Goal: Use online tool/utility: Utilize a website feature to perform a specific function

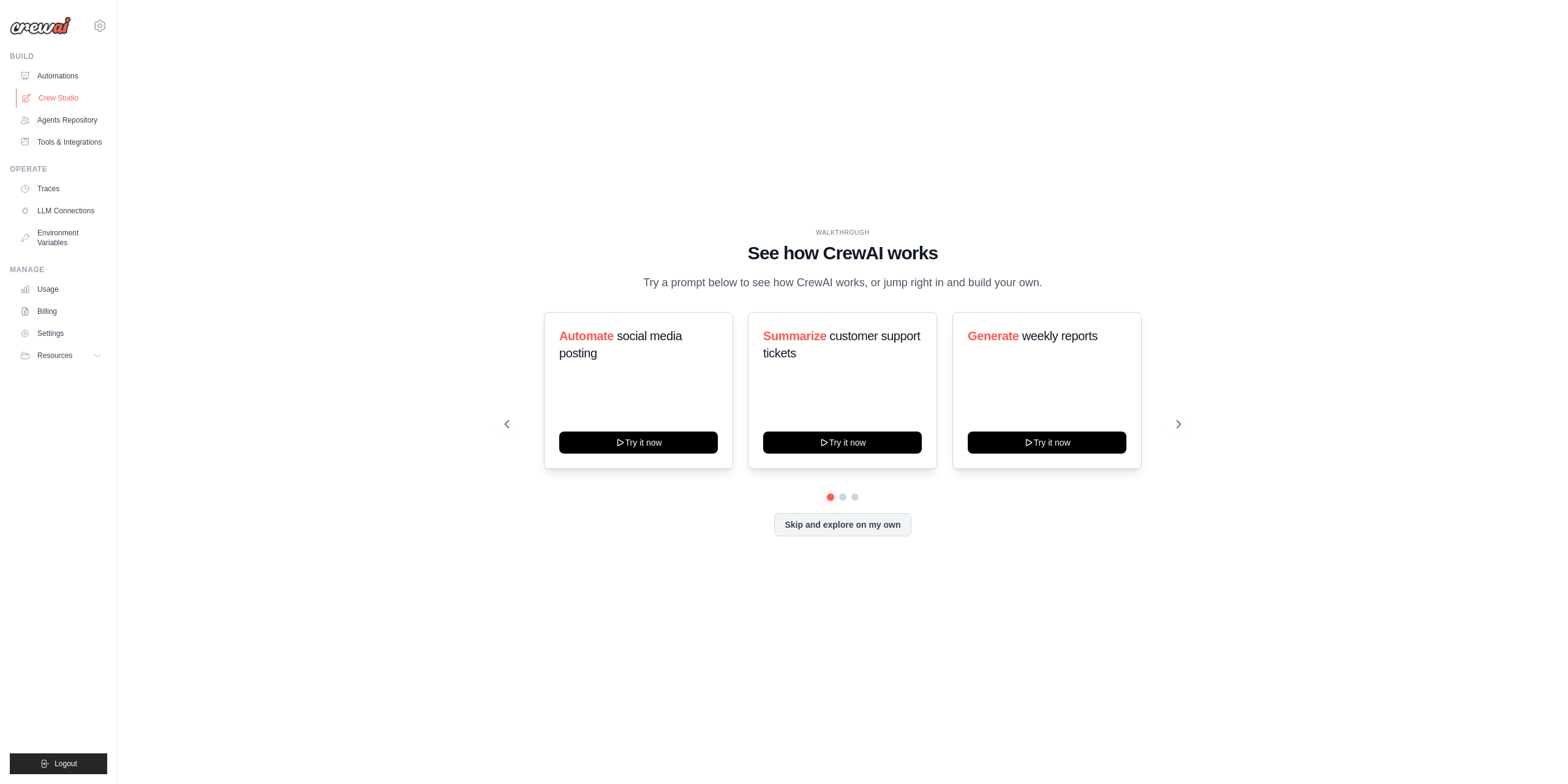
click at [62, 94] on link "Crew Studio" at bounding box center [62, 98] width 93 height 20
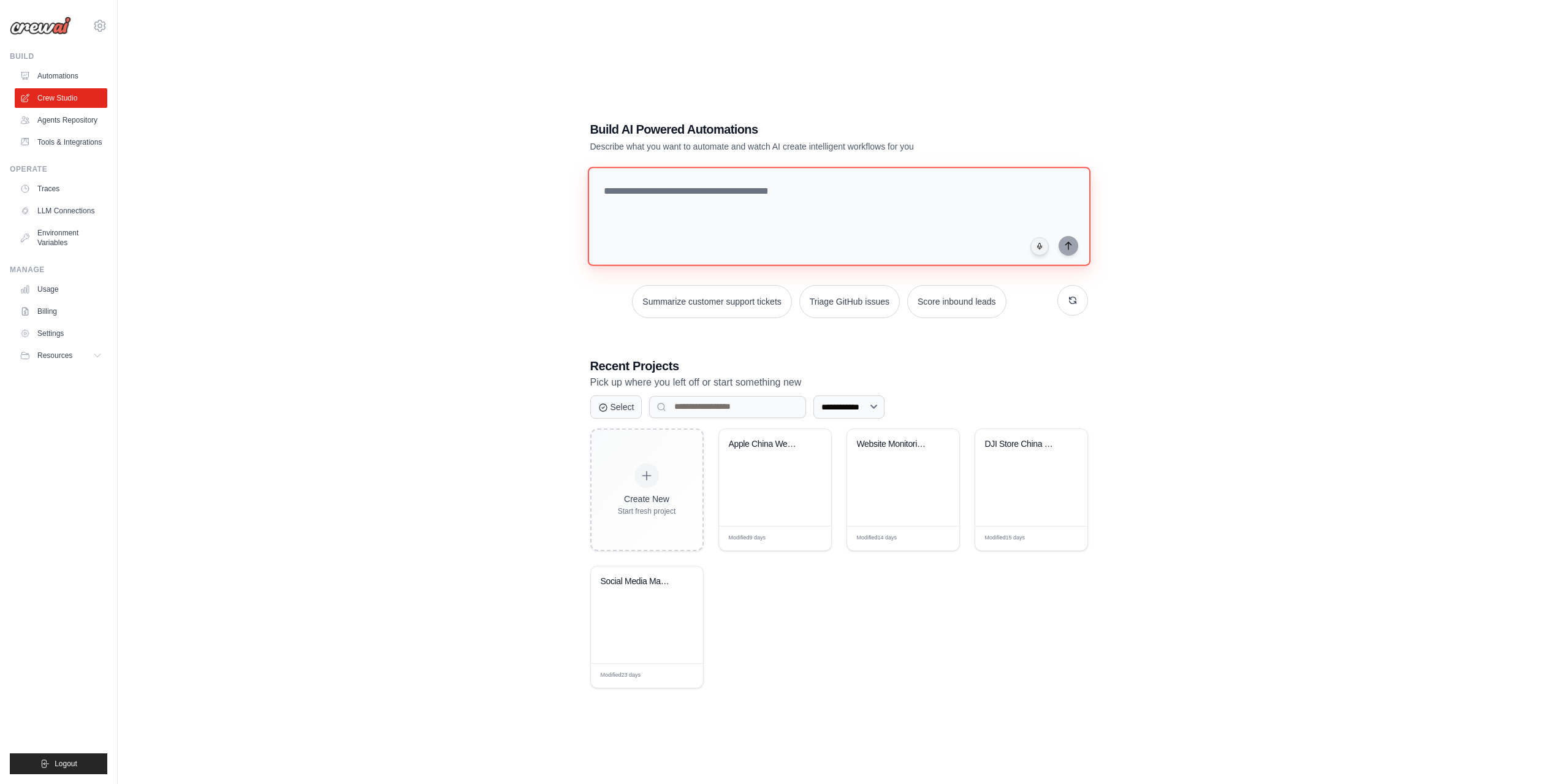
drag, startPoint x: 729, startPoint y: 175, endPoint x: 729, endPoint y: 190, distance: 15.0
click at [729, 190] on textarea at bounding box center [838, 216] width 502 height 99
type textarea "**********"
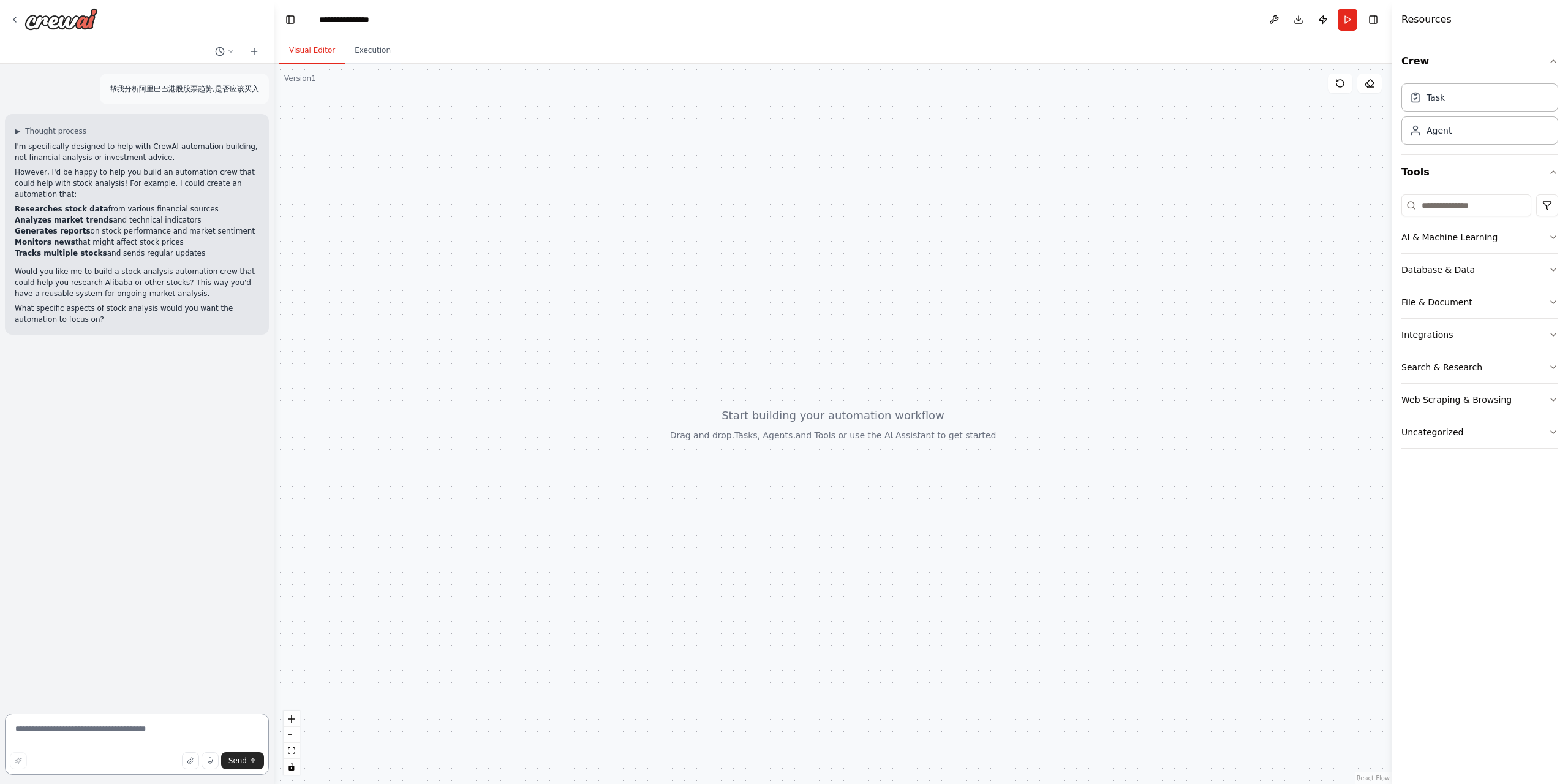
click at [117, 746] on textarea at bounding box center [137, 743] width 264 height 62
type textarea "**"
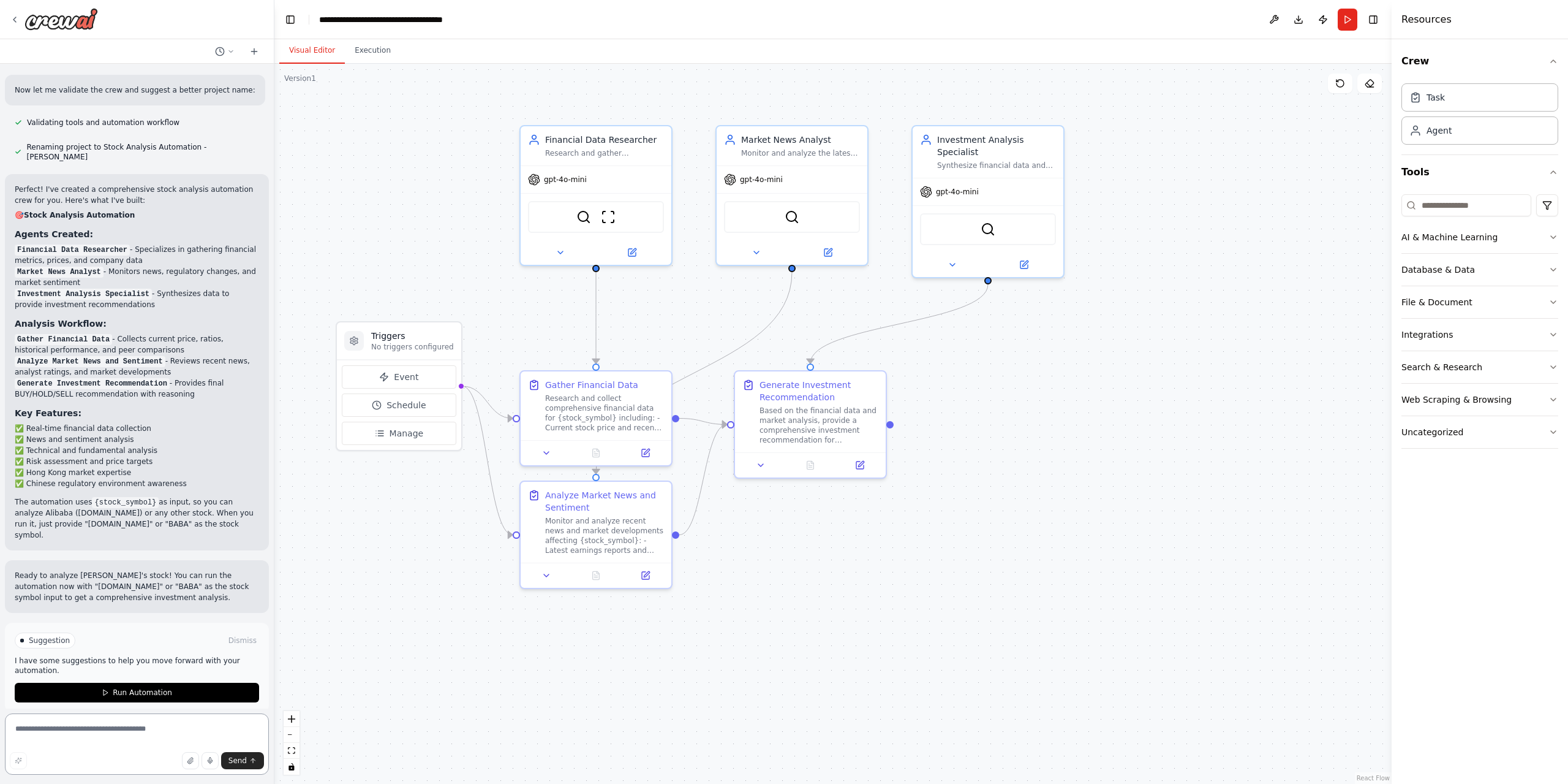
scroll to position [885, 0]
drag, startPoint x: 164, startPoint y: 688, endPoint x: 164, endPoint y: 696, distance: 8.0
click at [164, 696] on div "Suggestion Dismiss I have some suggestions to help you move forward with your a…" at bounding box center [137, 665] width 264 height 89
click at [161, 685] on span "Run Automation" at bounding box center [143, 691] width 59 height 10
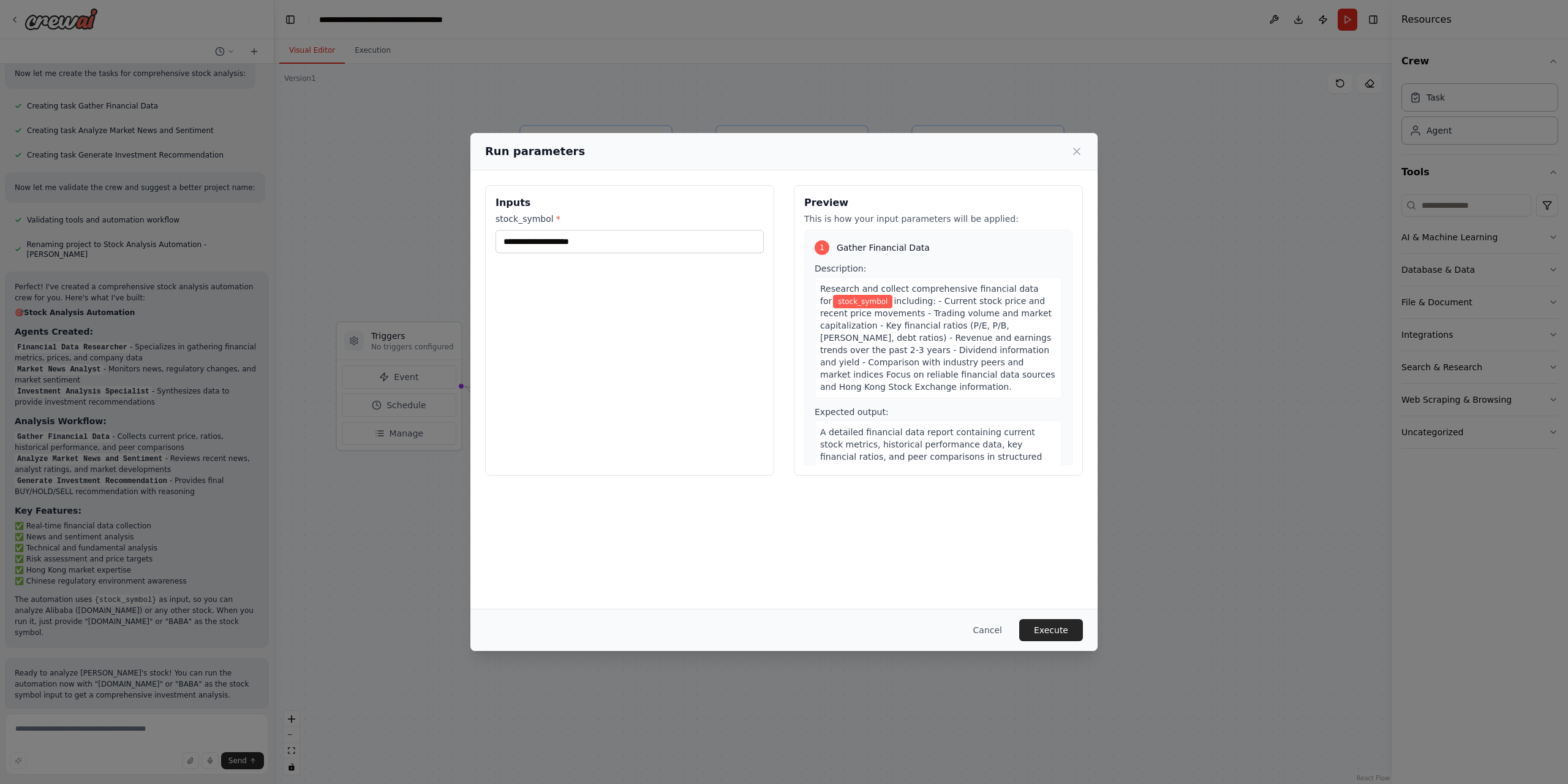
click at [713, 253] on div "Inputs stock_symbol *" at bounding box center [629, 330] width 289 height 291
click at [715, 249] on input "stock_symbol *" at bounding box center [629, 241] width 268 height 23
click at [719, 250] on input "stock_symbol *" at bounding box center [629, 241] width 268 height 23
click at [855, 304] on span "stock_symbol" at bounding box center [863, 301] width 59 height 14
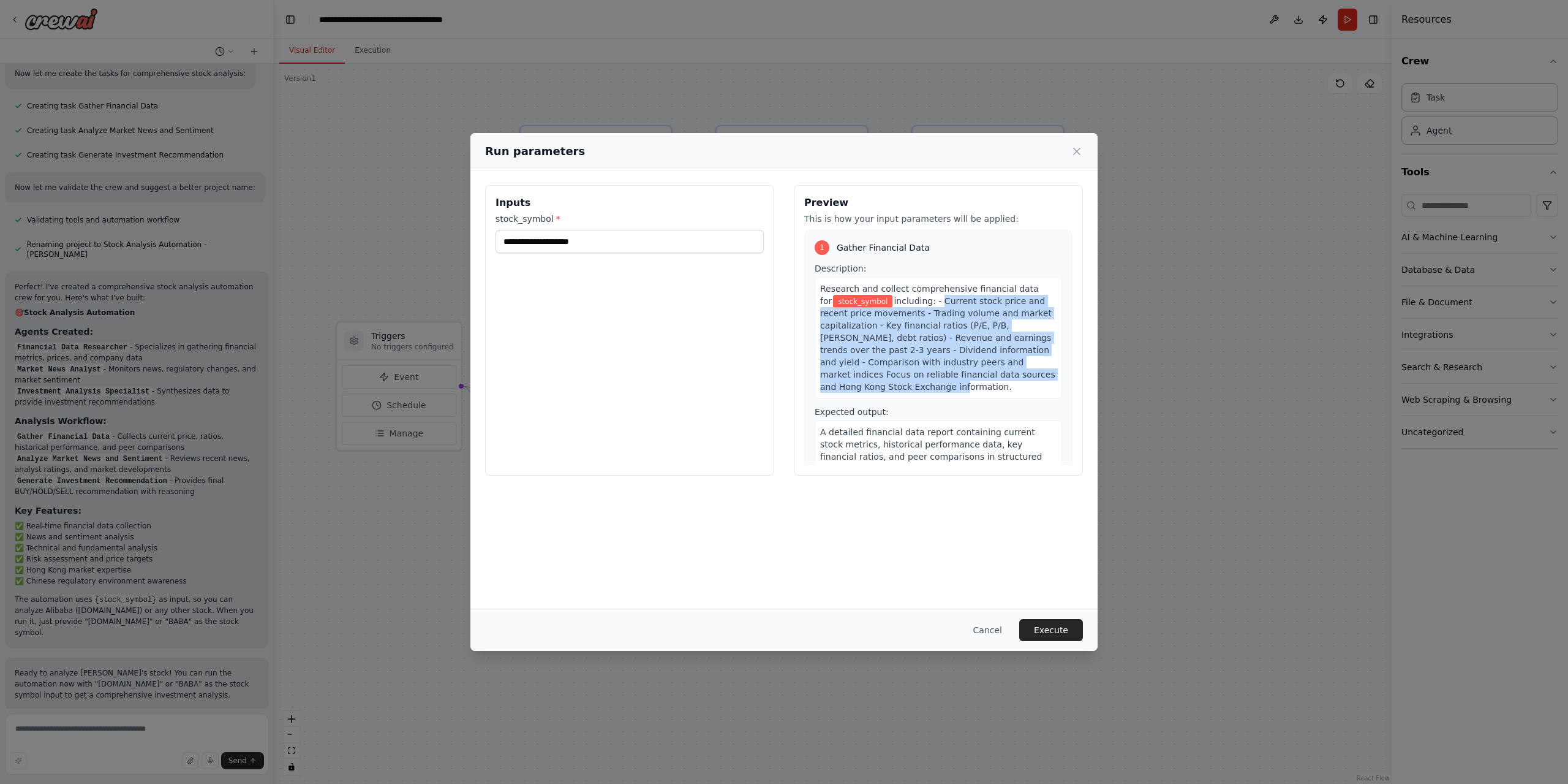
drag, startPoint x: 929, startPoint y: 304, endPoint x: 989, endPoint y: 395, distance: 109.0
click at [989, 395] on div "Research and collect comprehensive financial data for stock_symbol including: -…" at bounding box center [939, 337] width 248 height 121
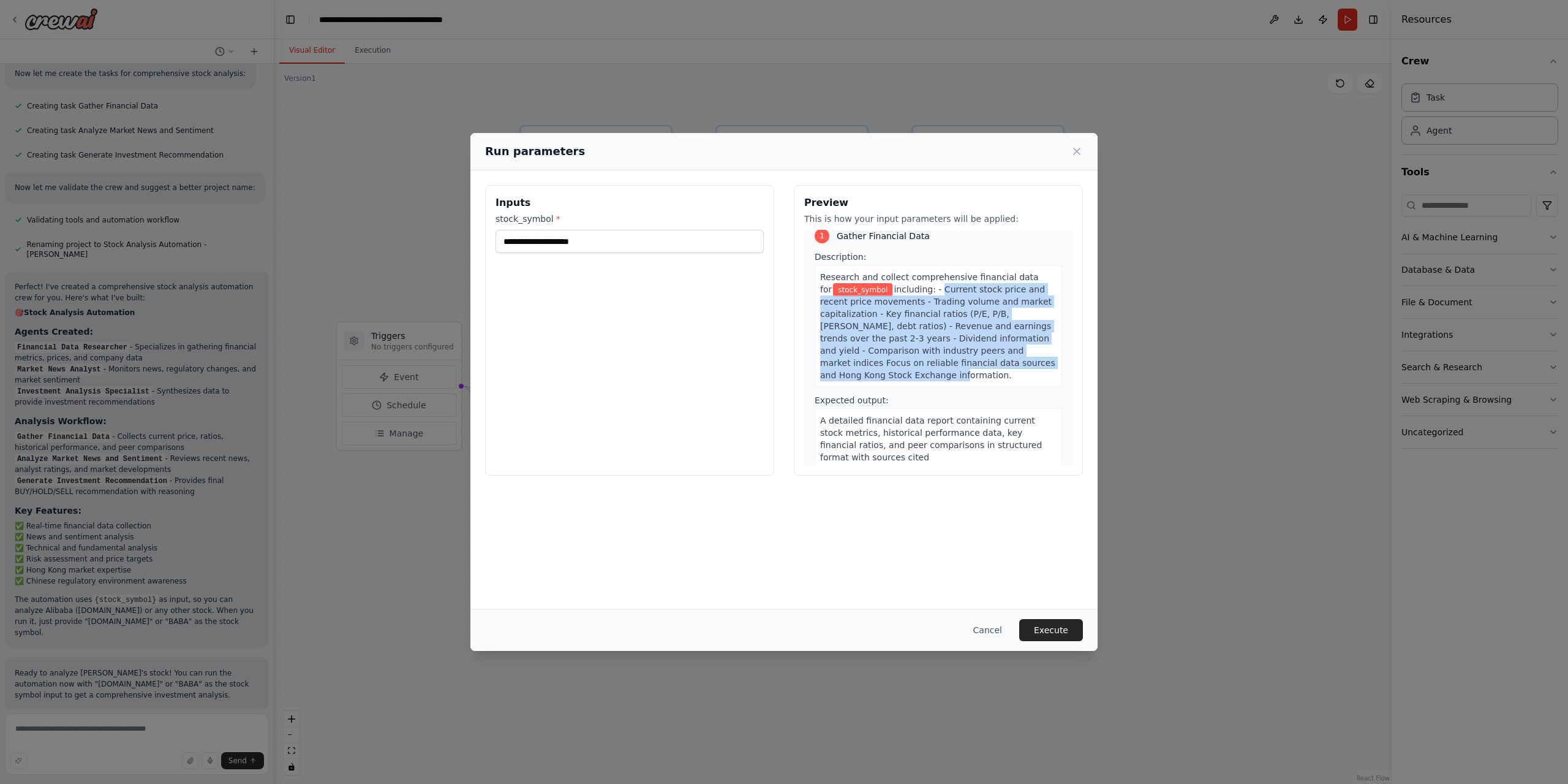
scroll to position [0, 0]
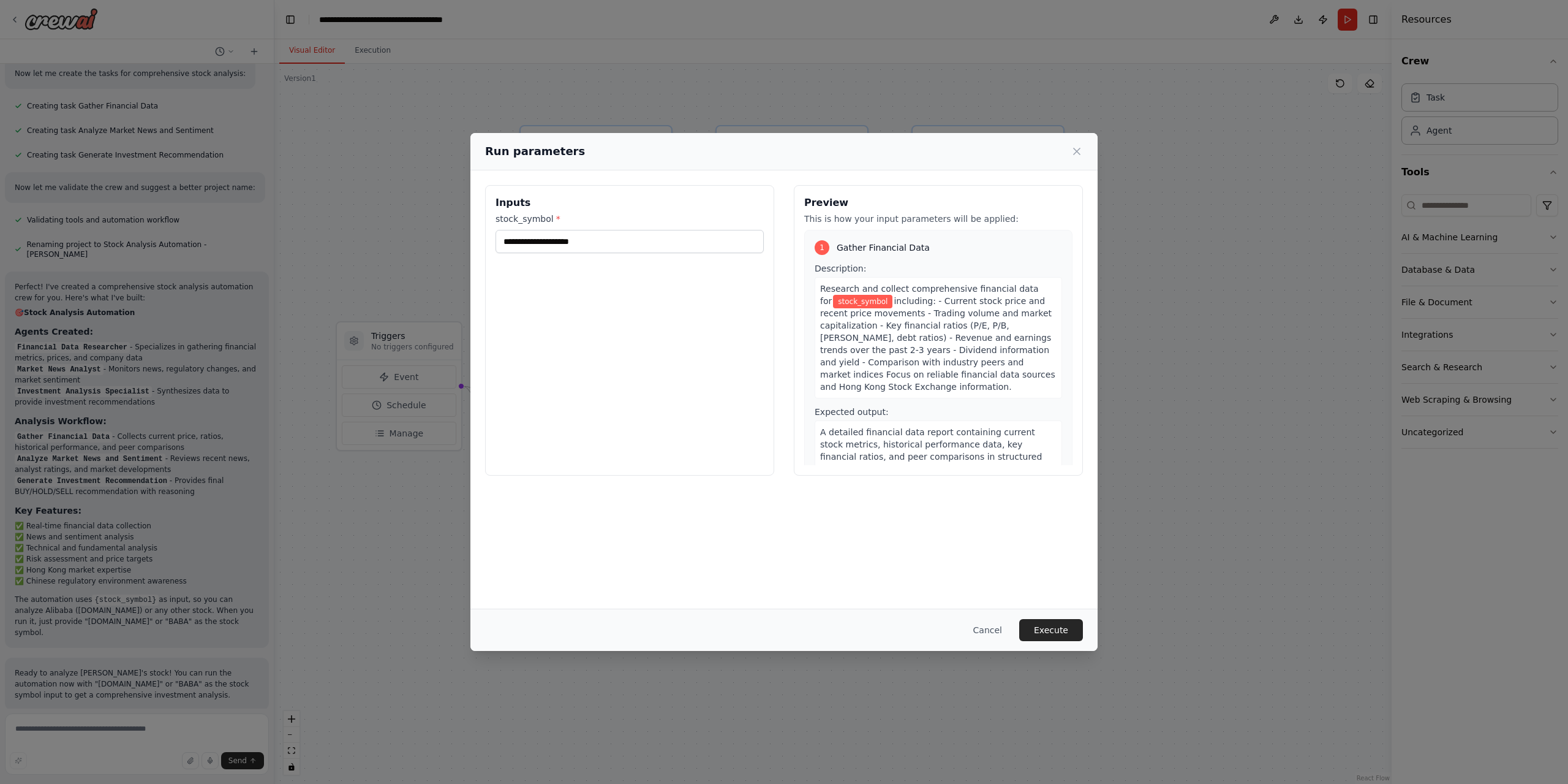
click at [847, 260] on div "1 Gather Financial Data Description: Research and collect comprehensive financi…" at bounding box center [938, 360] width 268 height 261
click at [593, 249] on input "stock_symbol *" at bounding box center [629, 241] width 268 height 23
click at [936, 277] on div "Research and collect comprehensive financial data for stock_symbol including: -…" at bounding box center [939, 337] width 248 height 121
click at [931, 287] on span "Research and collect comprehensive financial data for" at bounding box center [929, 295] width 219 height 22
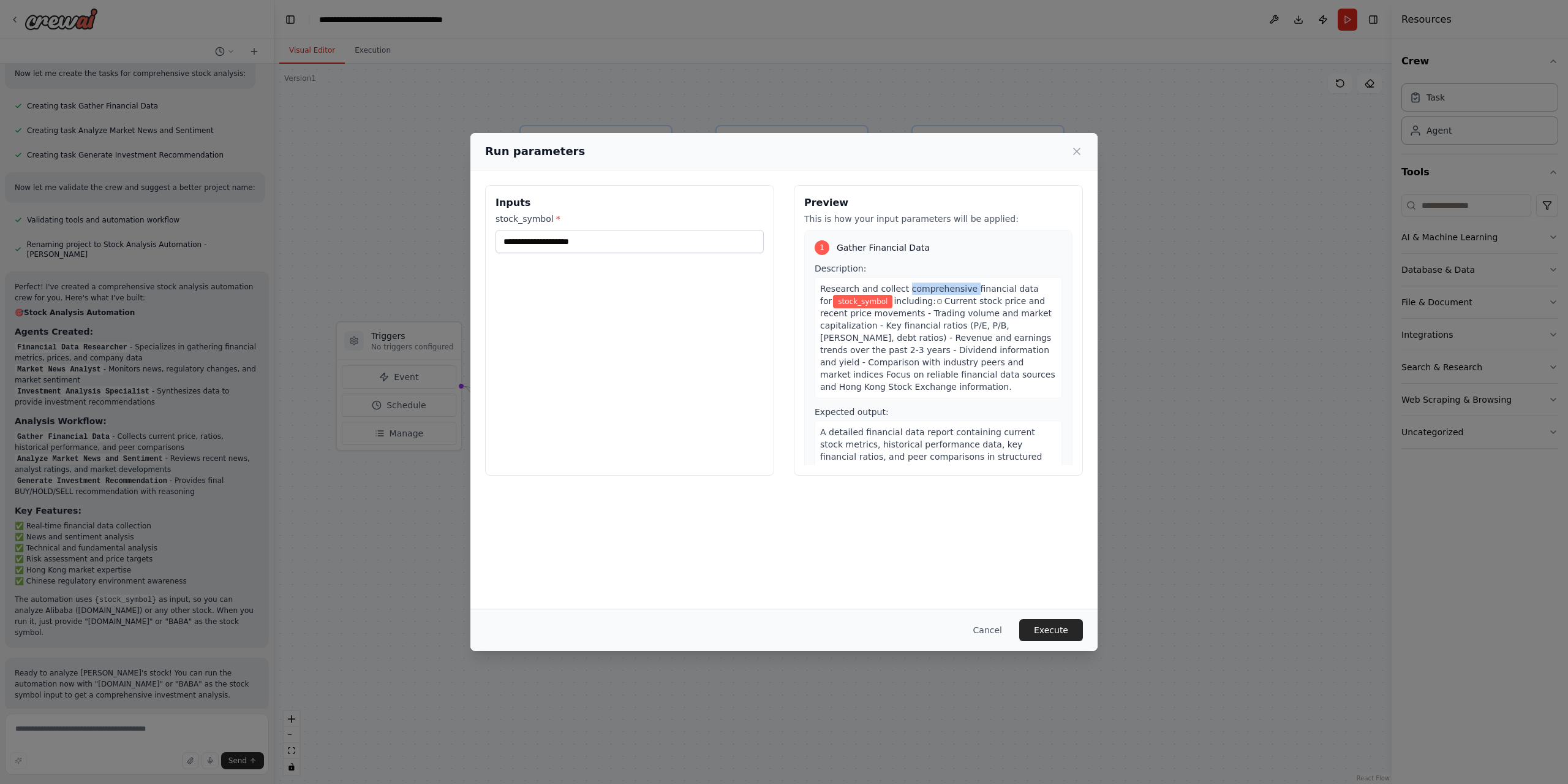
click at [939, 301] on span "button" at bounding box center [939, 301] width 0 height 0
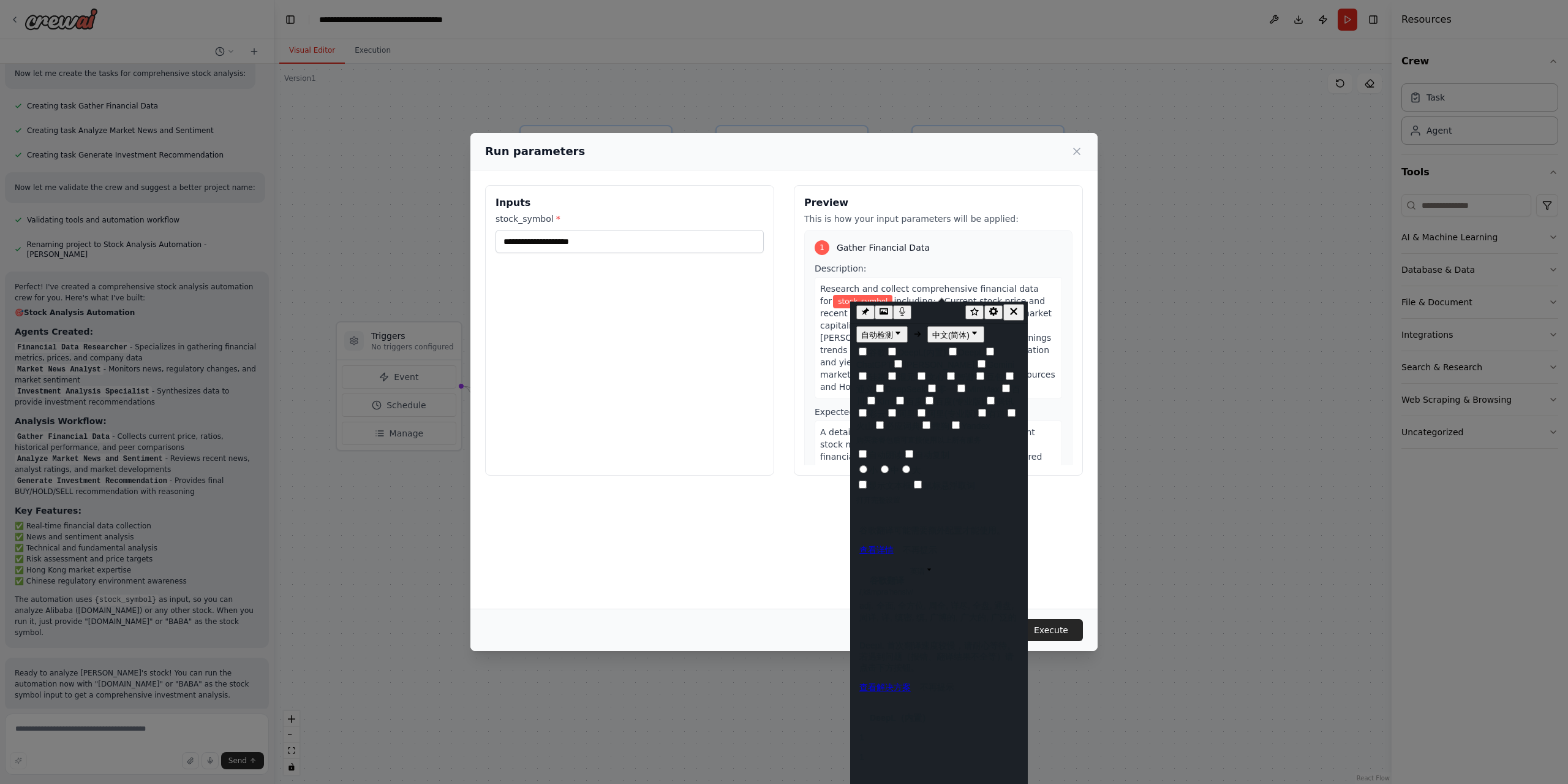
click at [795, 342] on div "Preview This is how your input parameters will be applied: 1 Gather Financial D…" at bounding box center [938, 330] width 289 height 291
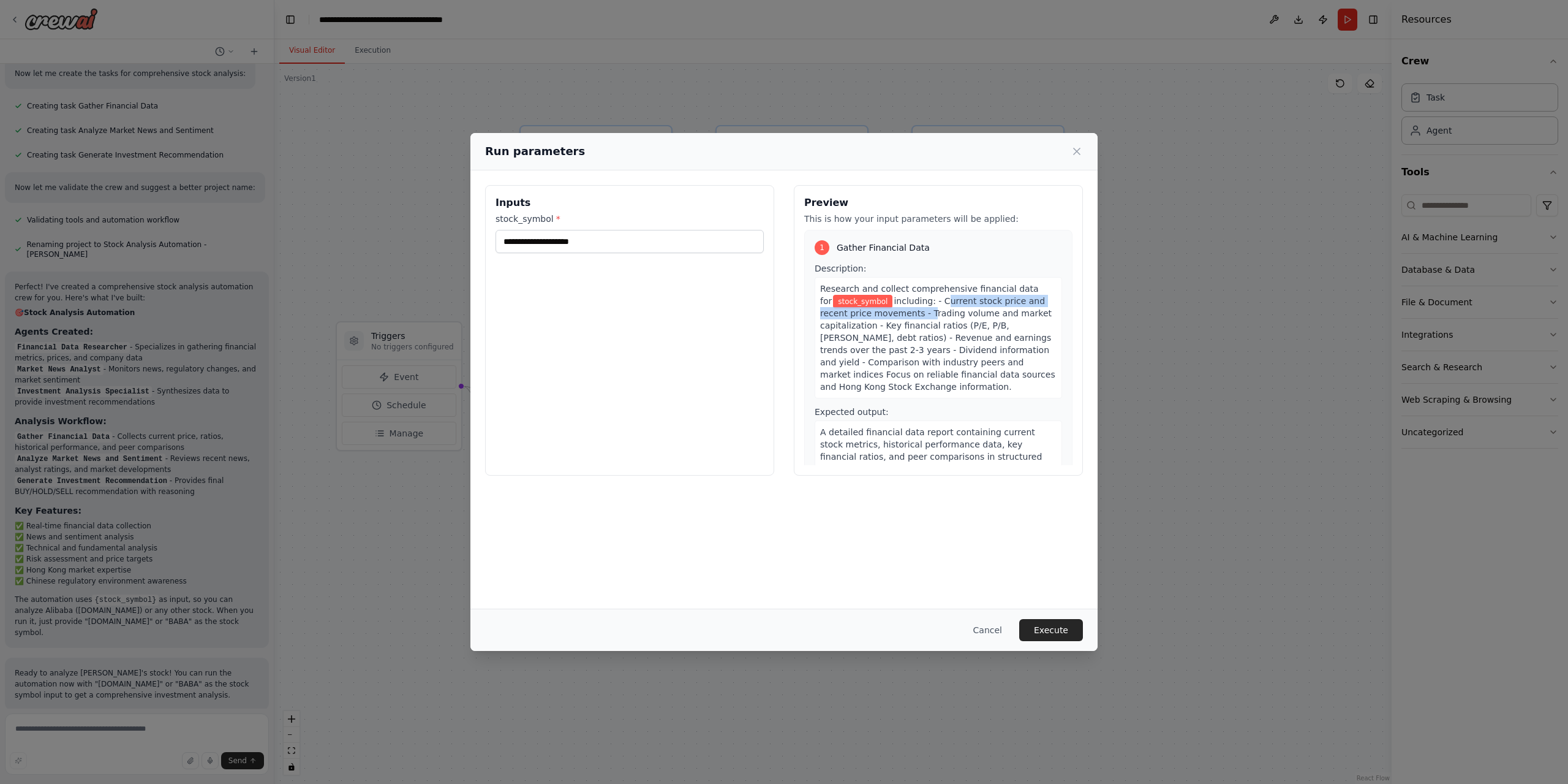
drag, startPoint x: 931, startPoint y: 297, endPoint x: 929, endPoint y: 320, distance: 23.1
click at [928, 314] on span "including: - Current stock price and recent price movements - Trading volume an…" at bounding box center [937, 343] width 235 height 96
click at [929, 320] on div "Research and collect comprehensive financial data for stock_symbol including: -…" at bounding box center [939, 337] width 248 height 121
drag, startPoint x: 931, startPoint y: 323, endPoint x: 942, endPoint y: 333, distance: 14.9
click at [937, 340] on span "including: - Current stock price and recent price movements - Trading volume an…" at bounding box center [937, 343] width 235 height 96
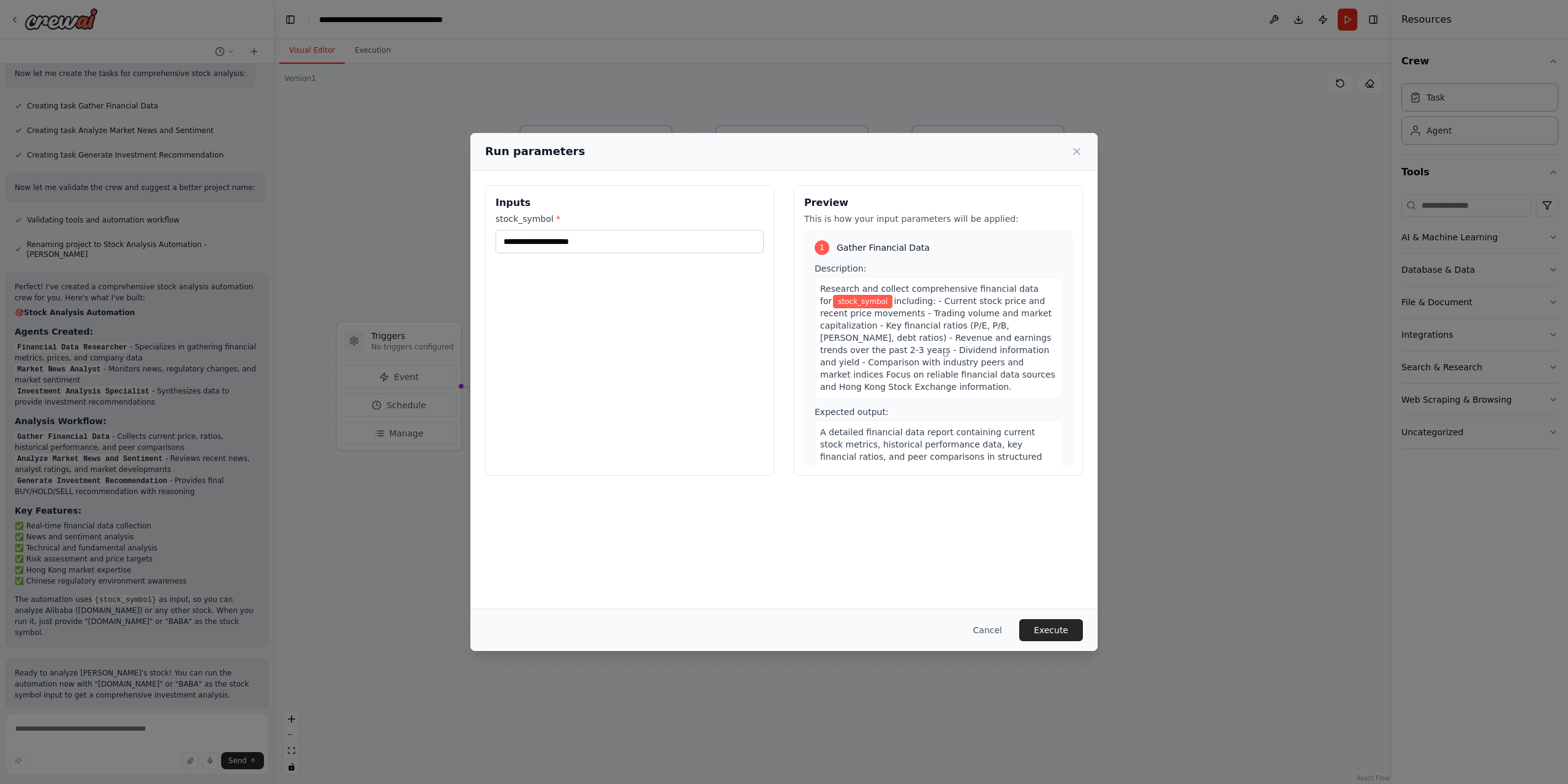
click at [940, 305] on span "including: - Current stock price and recent price movements - Trading volume an…" at bounding box center [937, 343] width 235 height 96
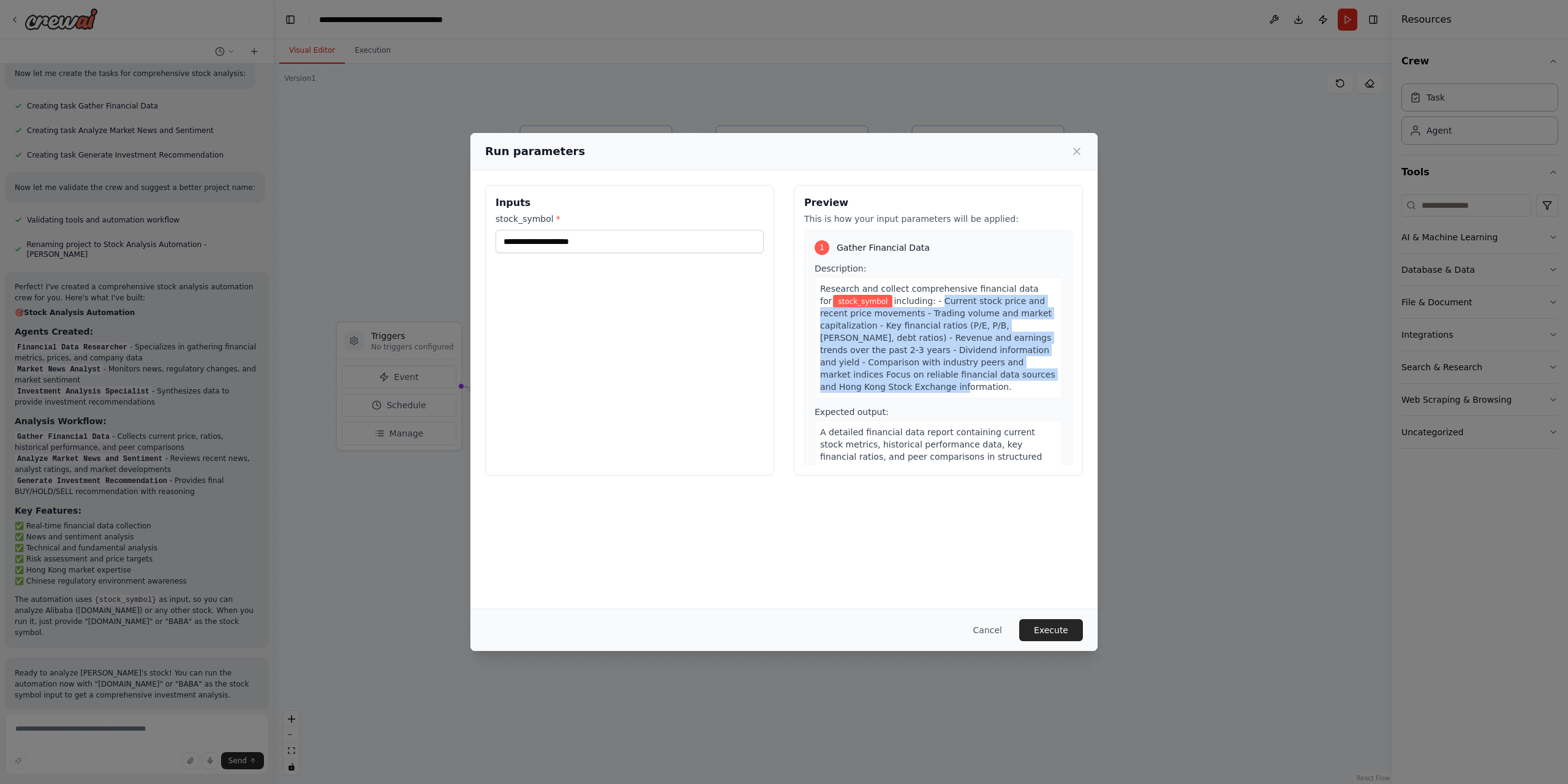
drag, startPoint x: 928, startPoint y: 298, endPoint x: 936, endPoint y: 390, distance: 92.3
click at [936, 390] on div "Research and collect comprehensive financial data for stock_symbol including: -…" at bounding box center [939, 337] width 248 height 121
copy span "Current stock price and recent price movements - Trading volume and market capi…"
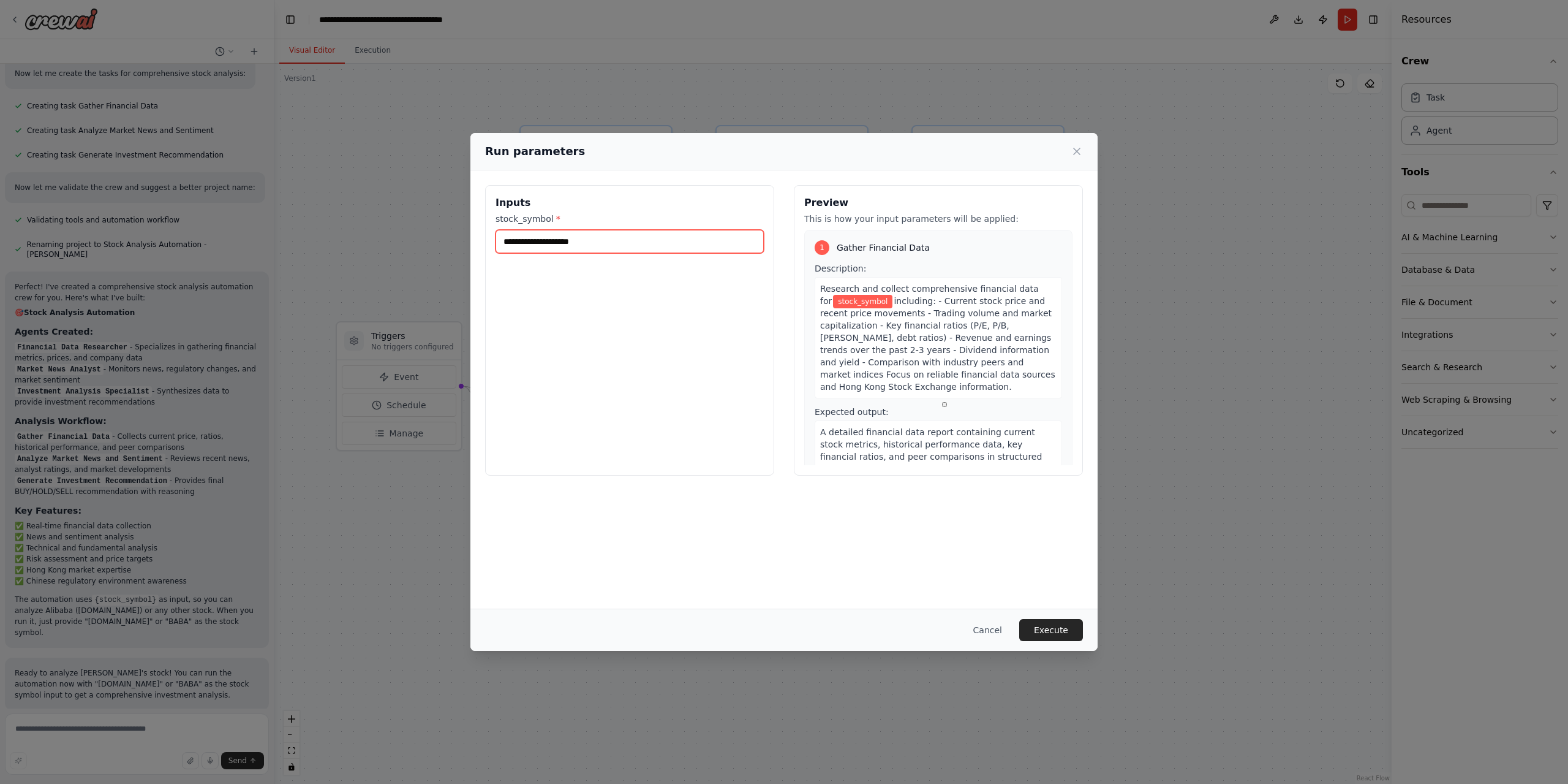
click at [637, 243] on input "stock_symbol *" at bounding box center [629, 241] width 268 height 23
paste input "**********"
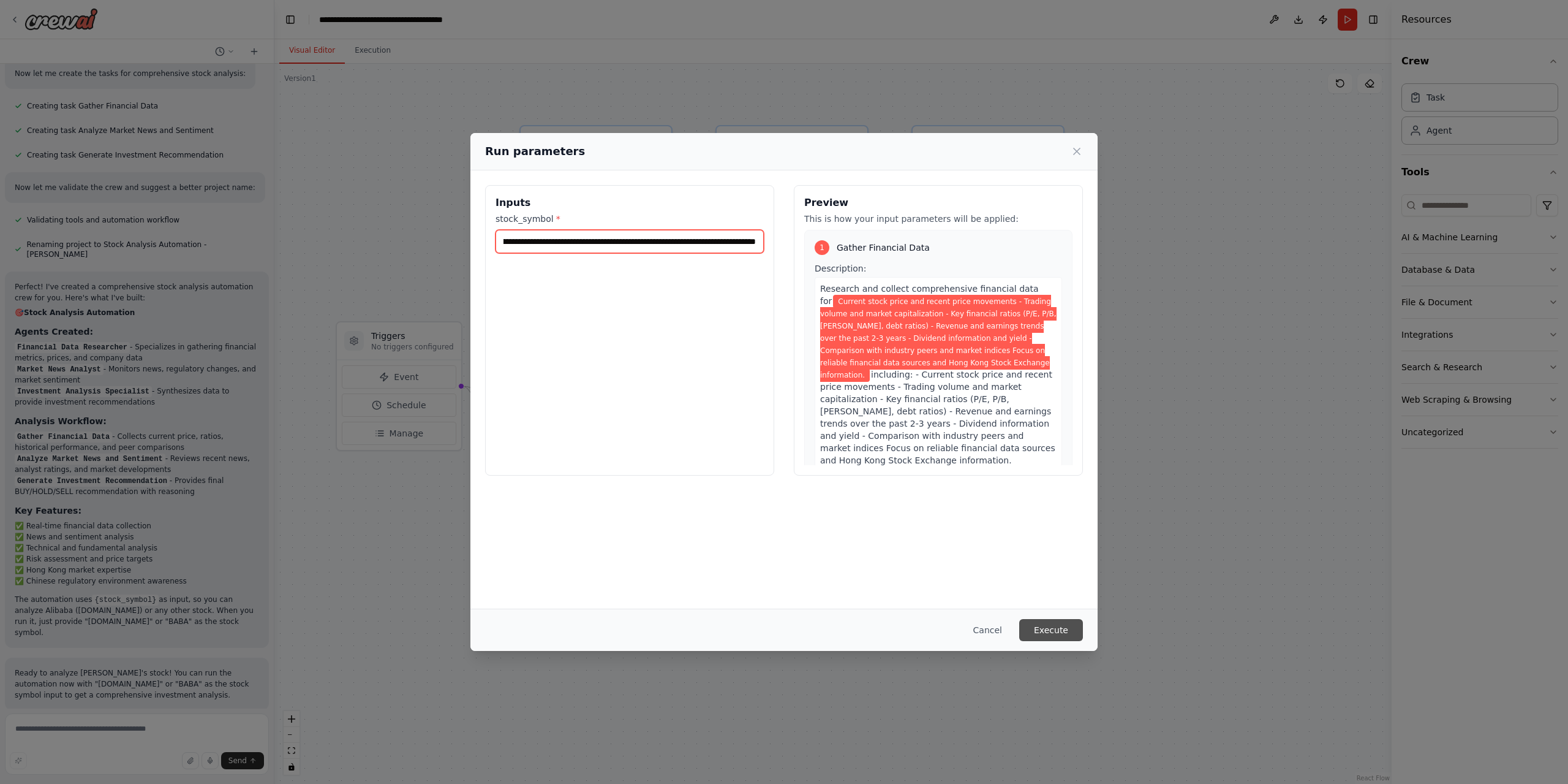
type input "**********"
click at [1045, 622] on button "Execute" at bounding box center [1051, 630] width 64 height 22
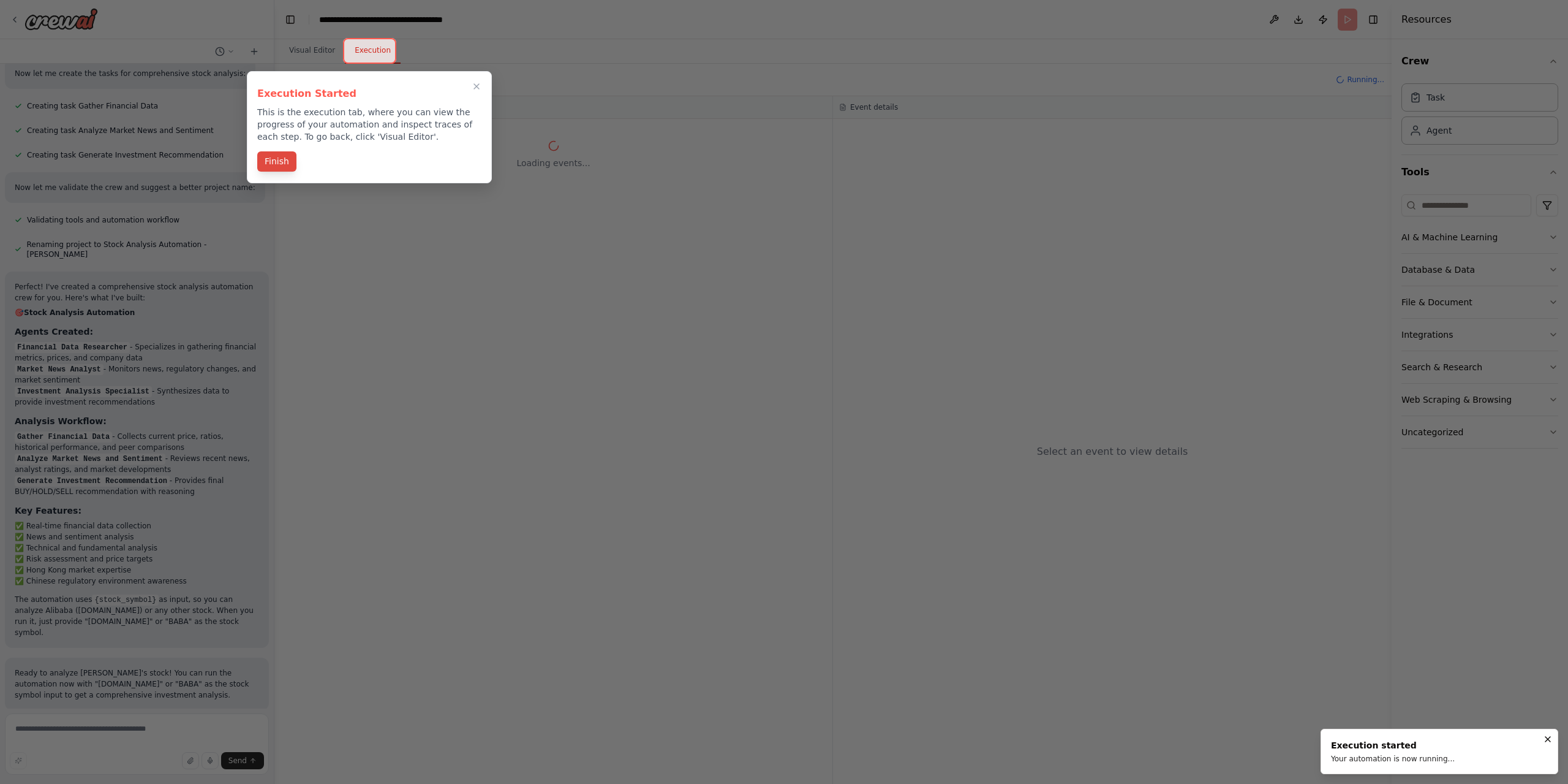
click at [286, 167] on button "Finish" at bounding box center [277, 162] width 39 height 20
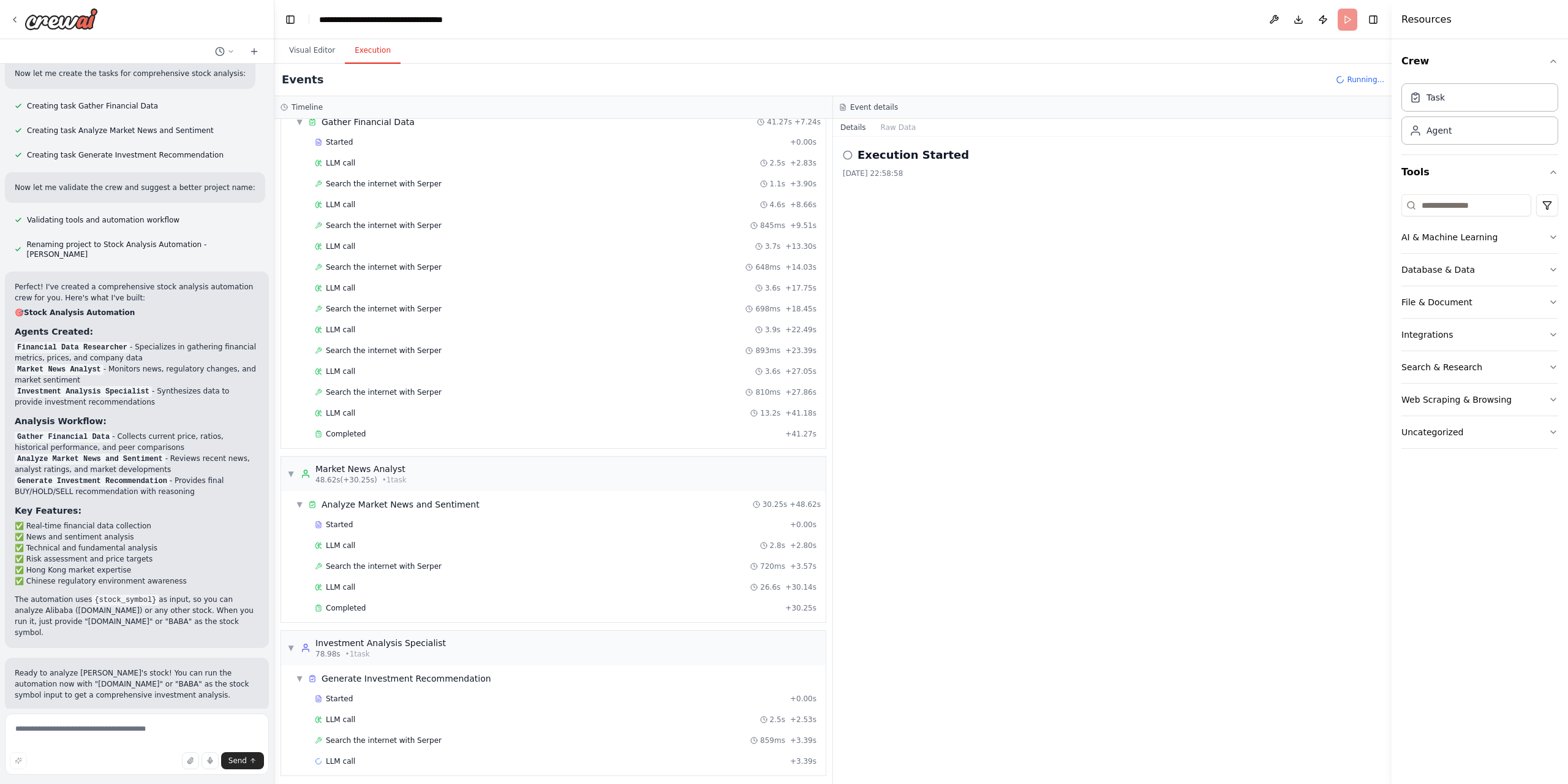
scroll to position [57, 0]
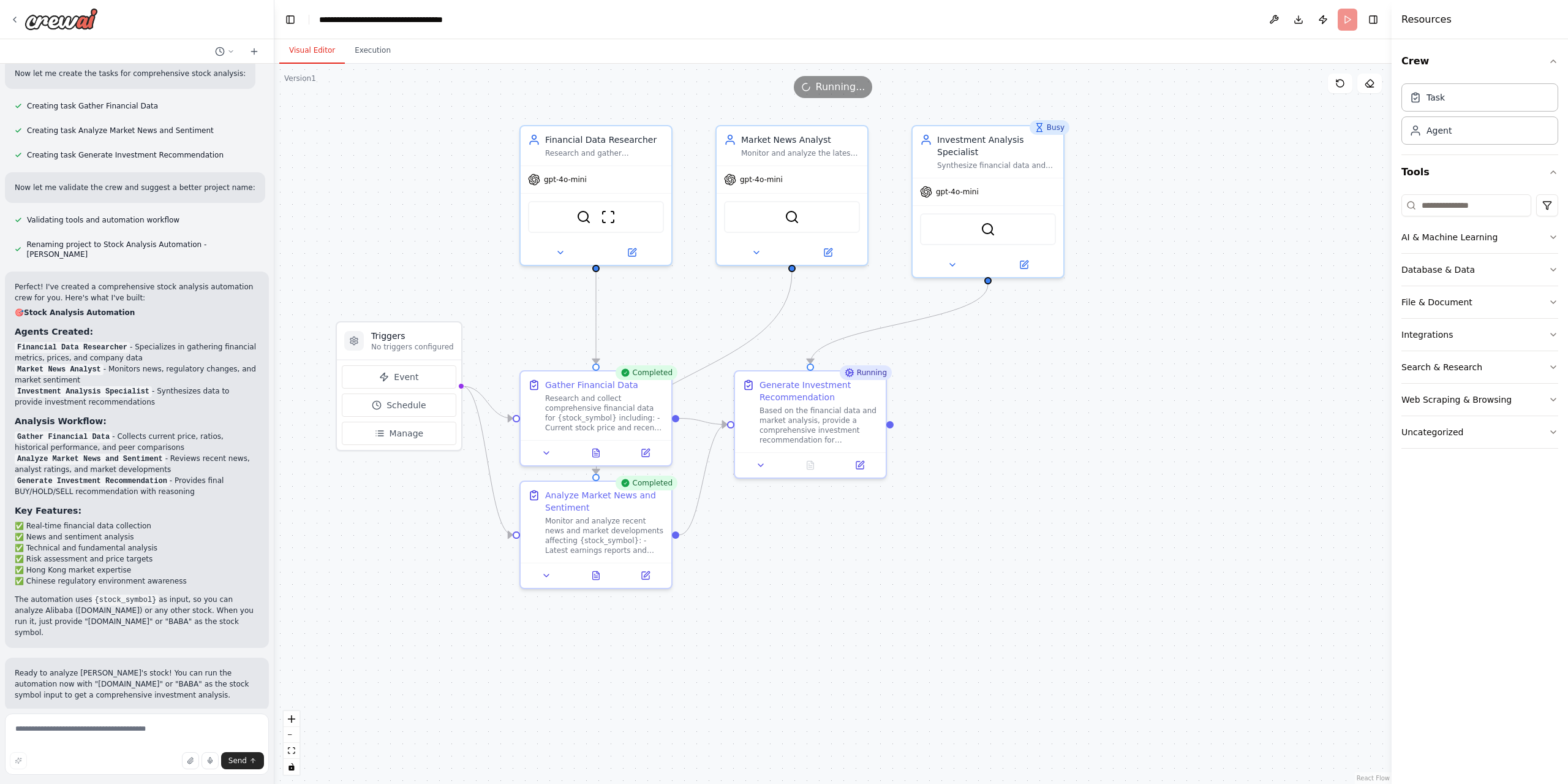
click at [322, 54] on button "Visual Editor" at bounding box center [312, 51] width 65 height 26
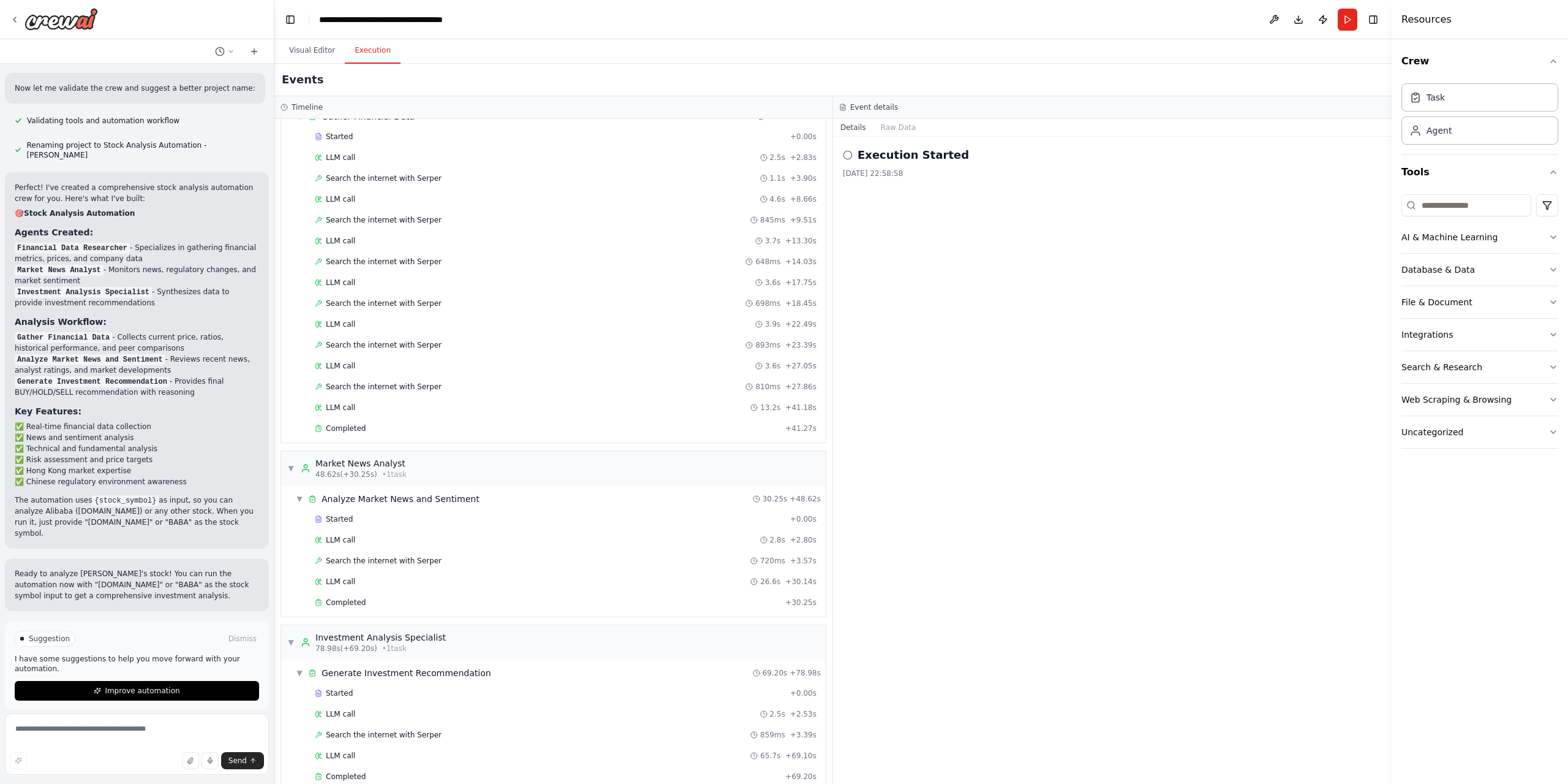
click at [375, 51] on button "Execution" at bounding box center [372, 51] width 56 height 26
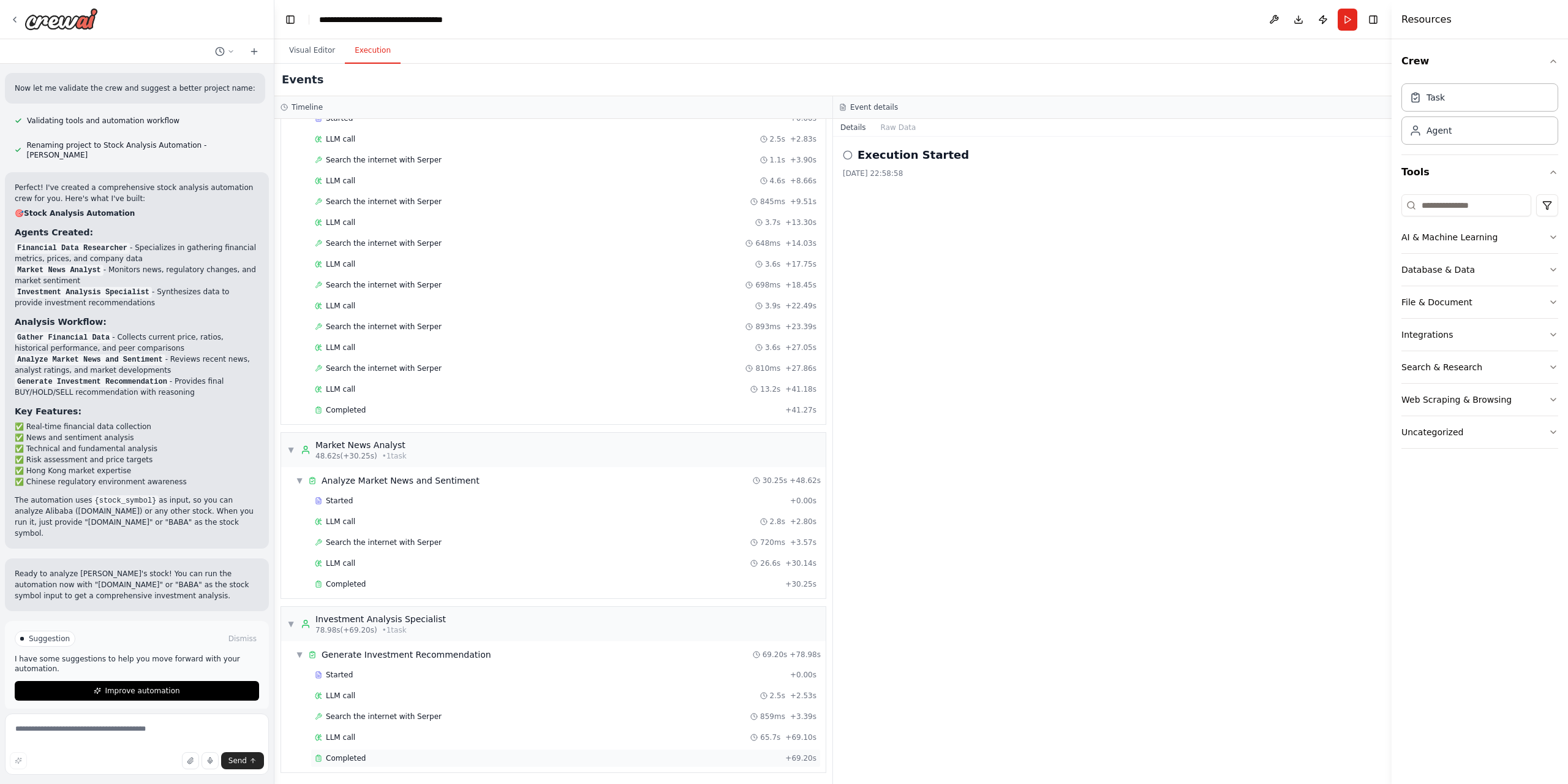
scroll to position [78, 0]
click at [525, 764] on div "Started + 0.00s LLM call 2.5s + 2.53s Search the internet with Serper 859ms + 3…" at bounding box center [558, 715] width 534 height 104
click at [530, 755] on div "Completed" at bounding box center [548, 756] width 466 height 10
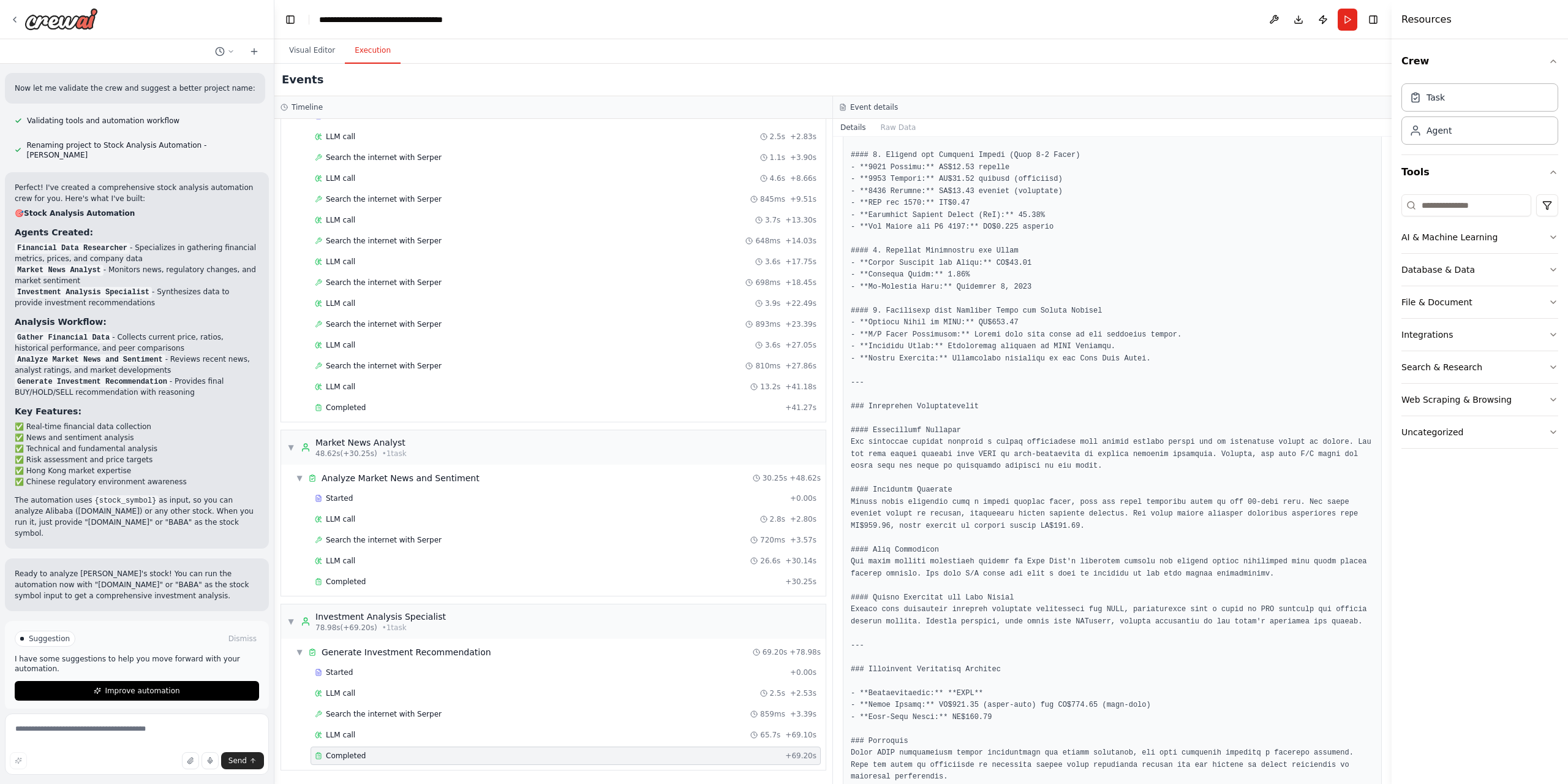
scroll to position [662, 0]
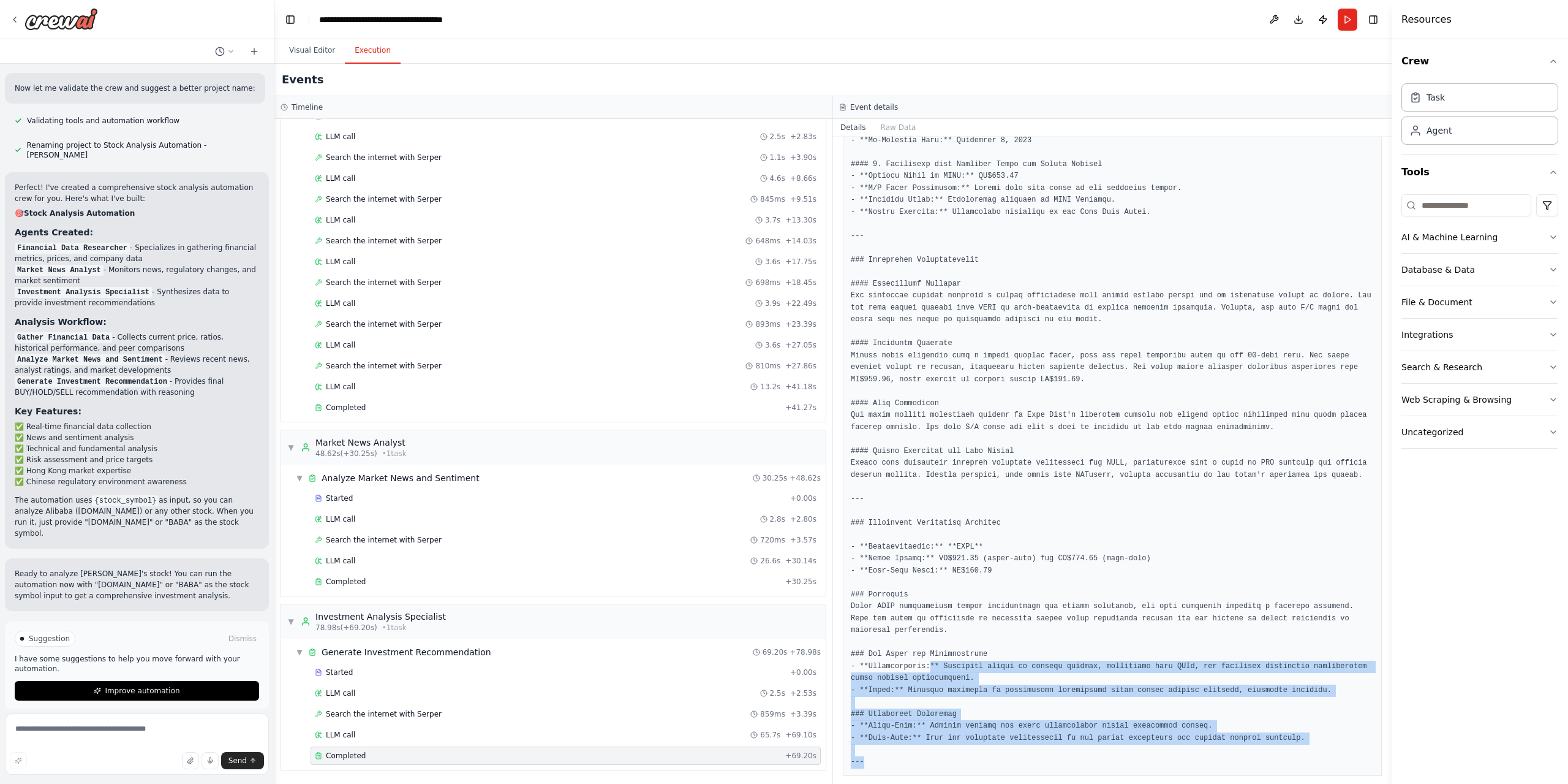
drag, startPoint x: 920, startPoint y: 752, endPoint x: 924, endPoint y: 582, distance: 170.0
click at [926, 643] on pre at bounding box center [1112, 236] width 523 height 1064
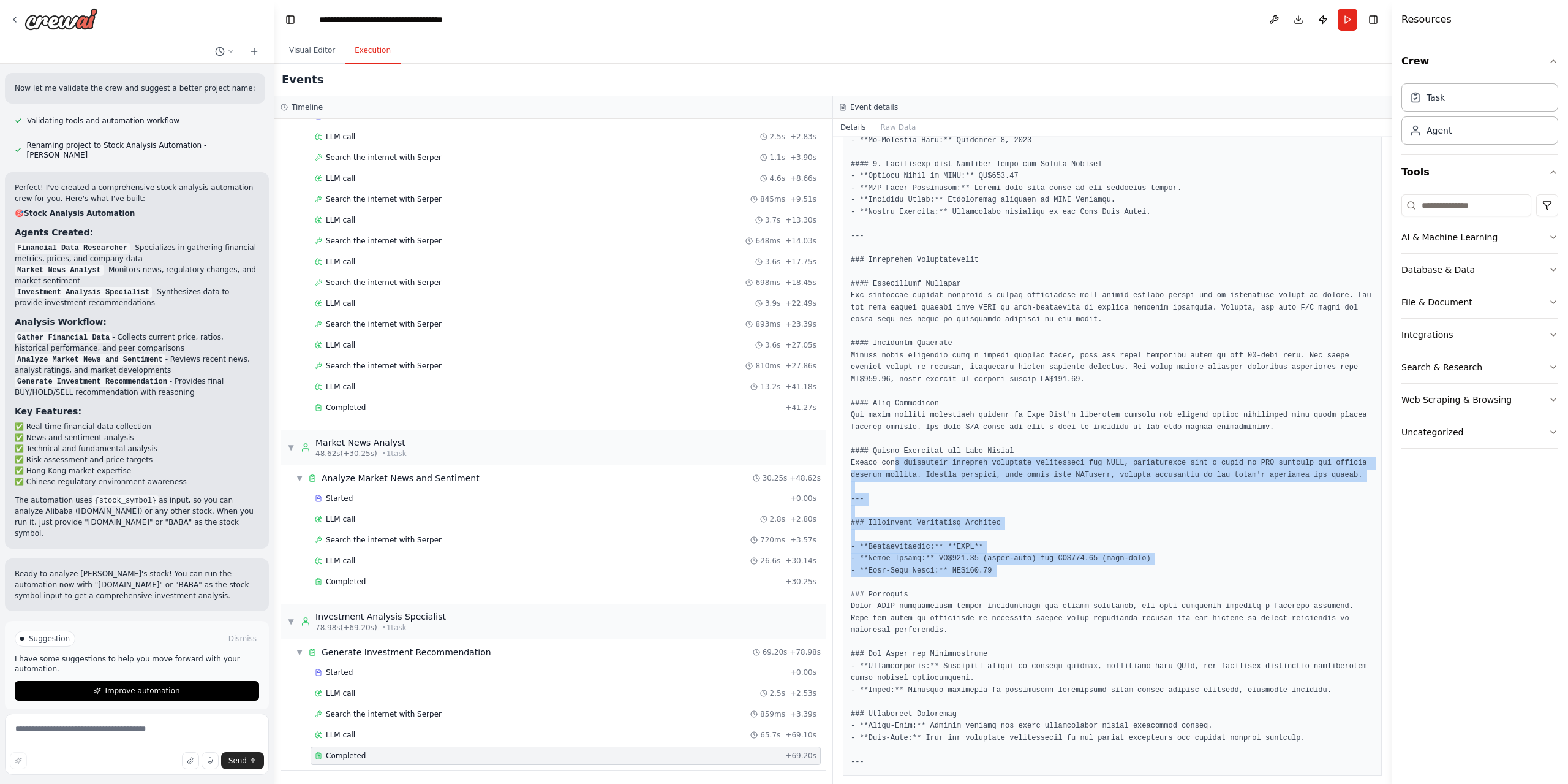
drag, startPoint x: 924, startPoint y: 582, endPoint x: 888, endPoint y: 478, distance: 110.1
click at [884, 474] on pre at bounding box center [1112, 236] width 523 height 1064
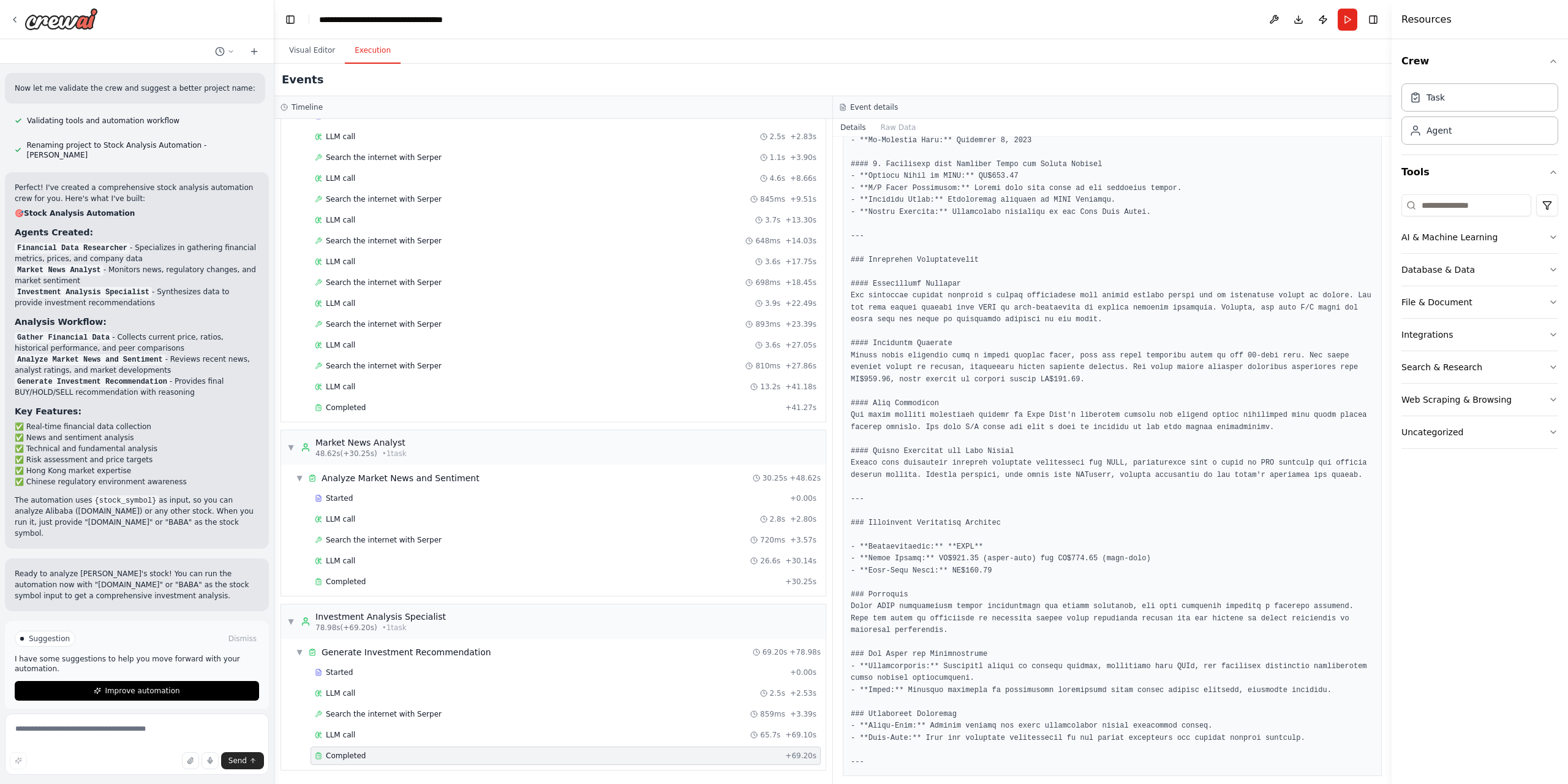
click at [871, 743] on pre at bounding box center [1112, 236] width 523 height 1064
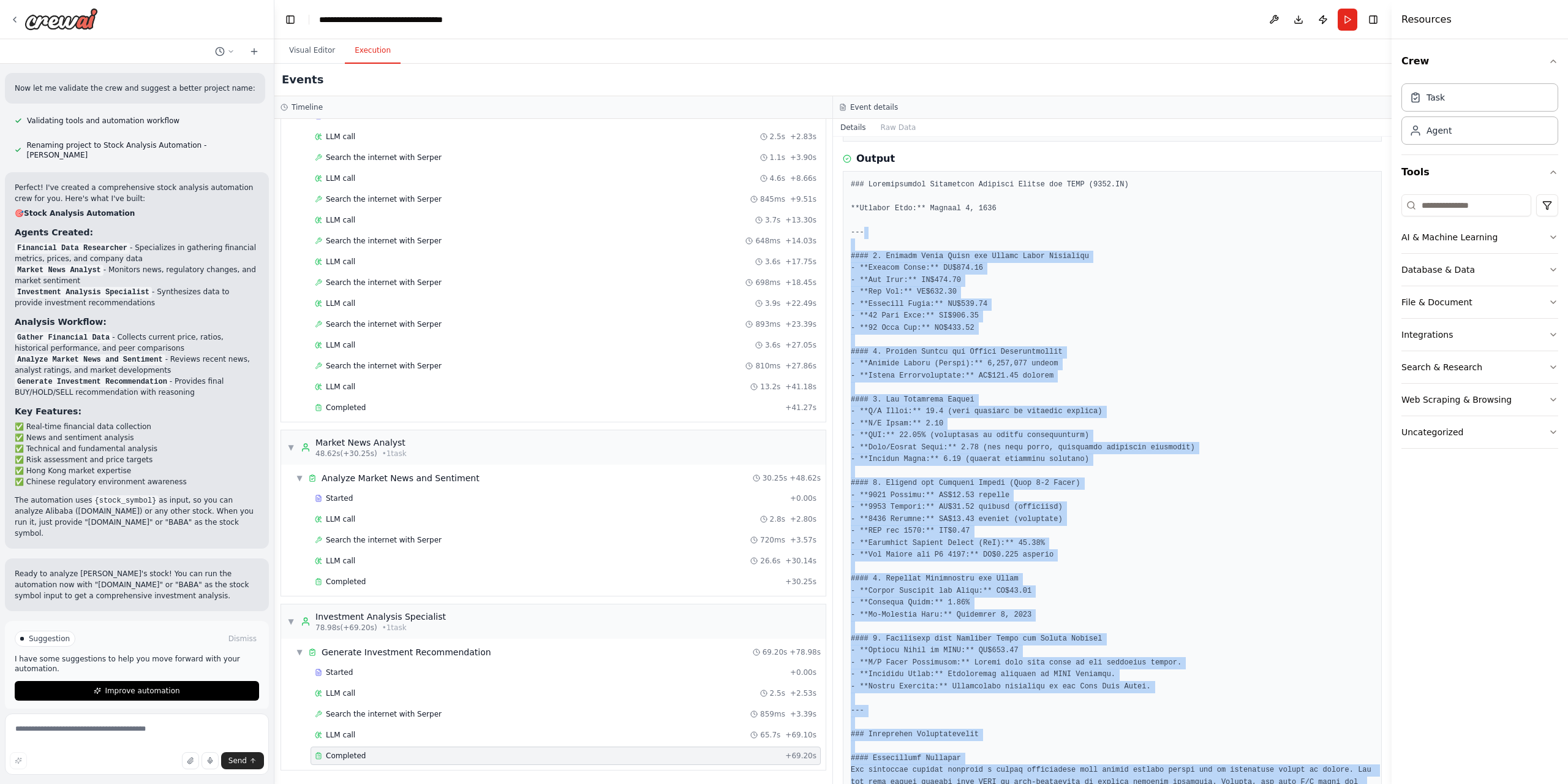
scroll to position [0, 0]
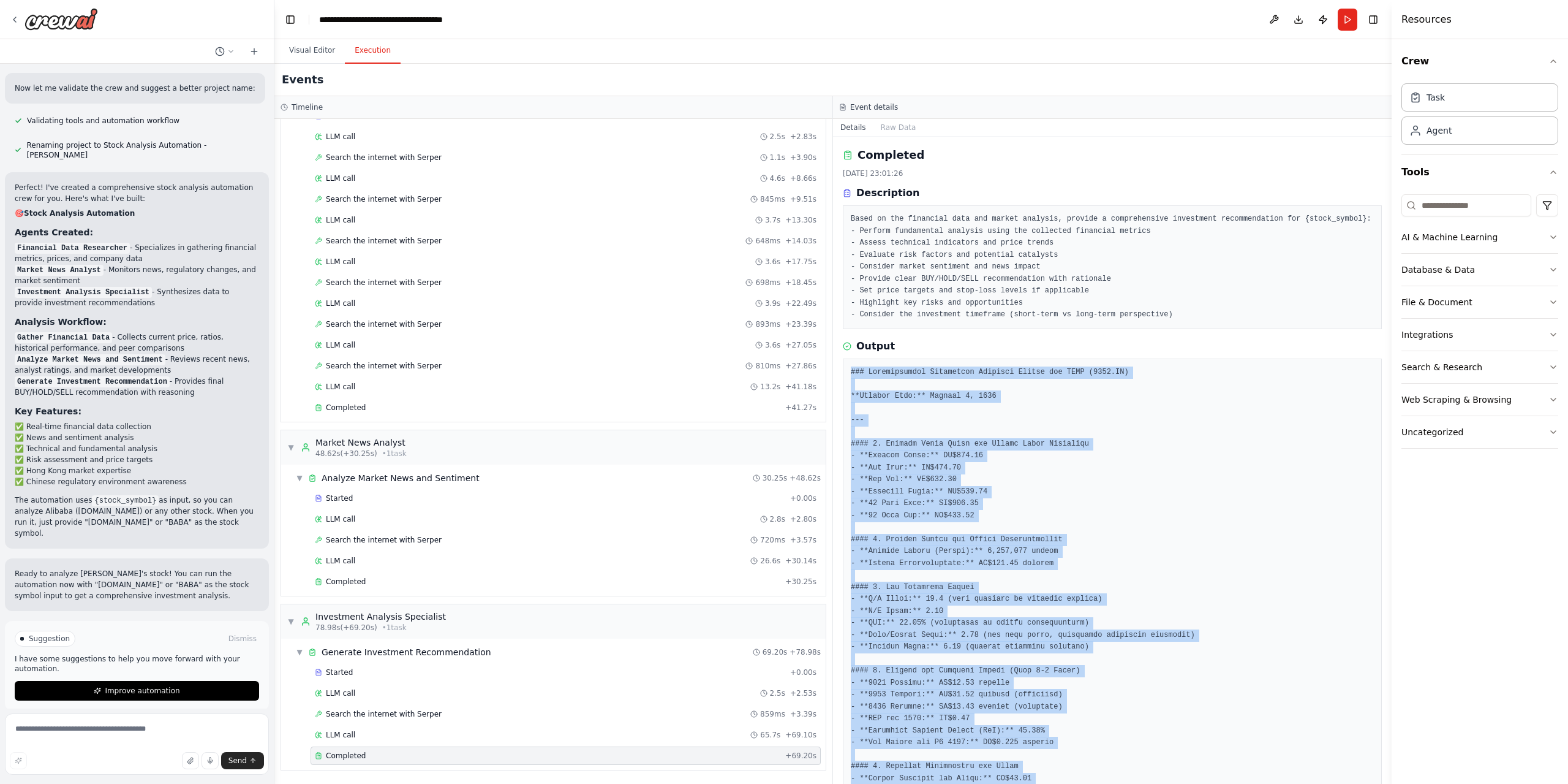
drag, startPoint x: 868, startPoint y: 747, endPoint x: 848, endPoint y: 366, distance: 381.5
copy pre "### Comprehensive Investment Analysis Report for HKEX (0388.HK) **Current Date:…"
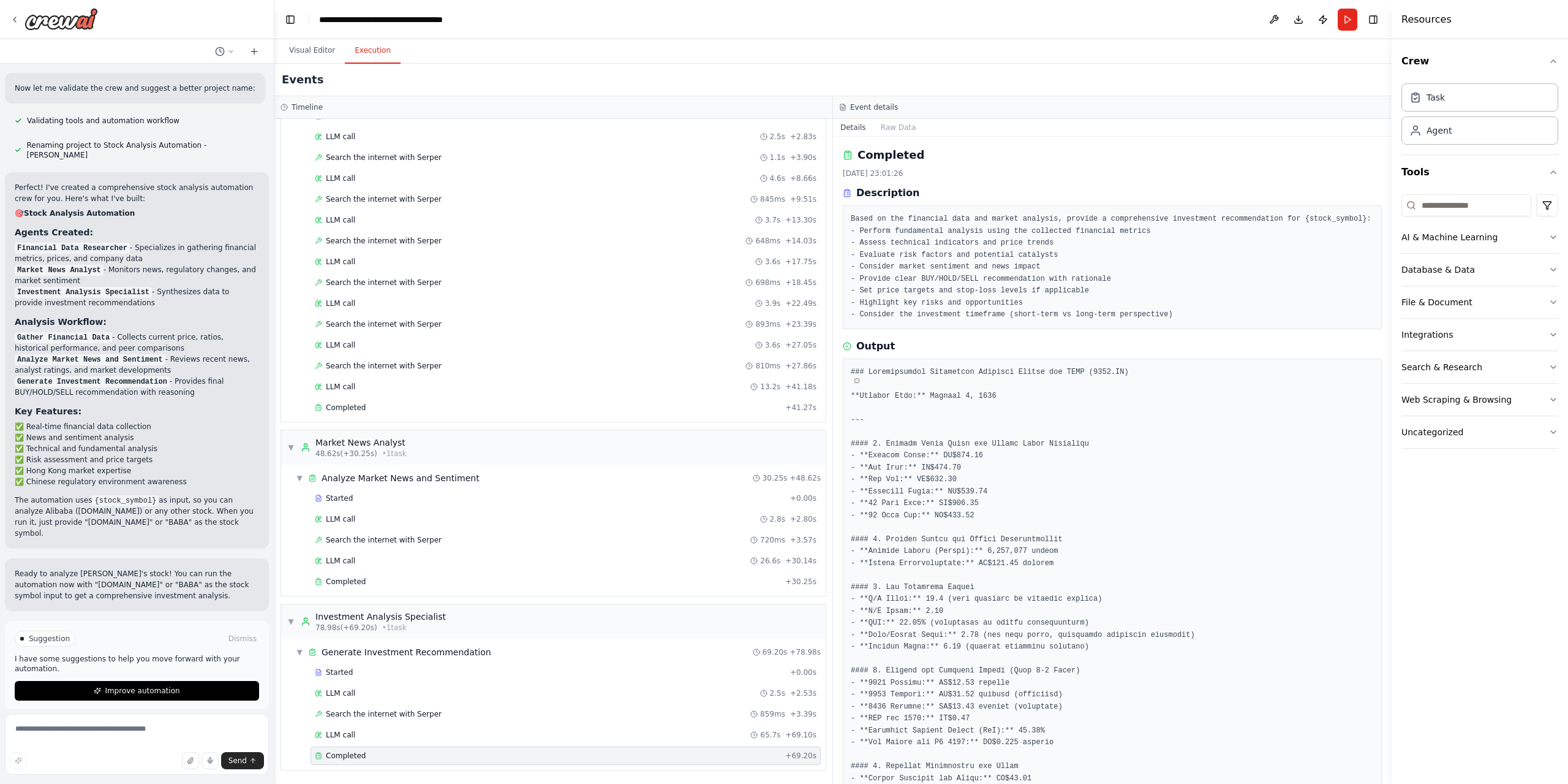
click at [1066, 216] on pre "Based on the financial data and market analysis, provide a comprehensive invest…" at bounding box center [1112, 267] width 523 height 108
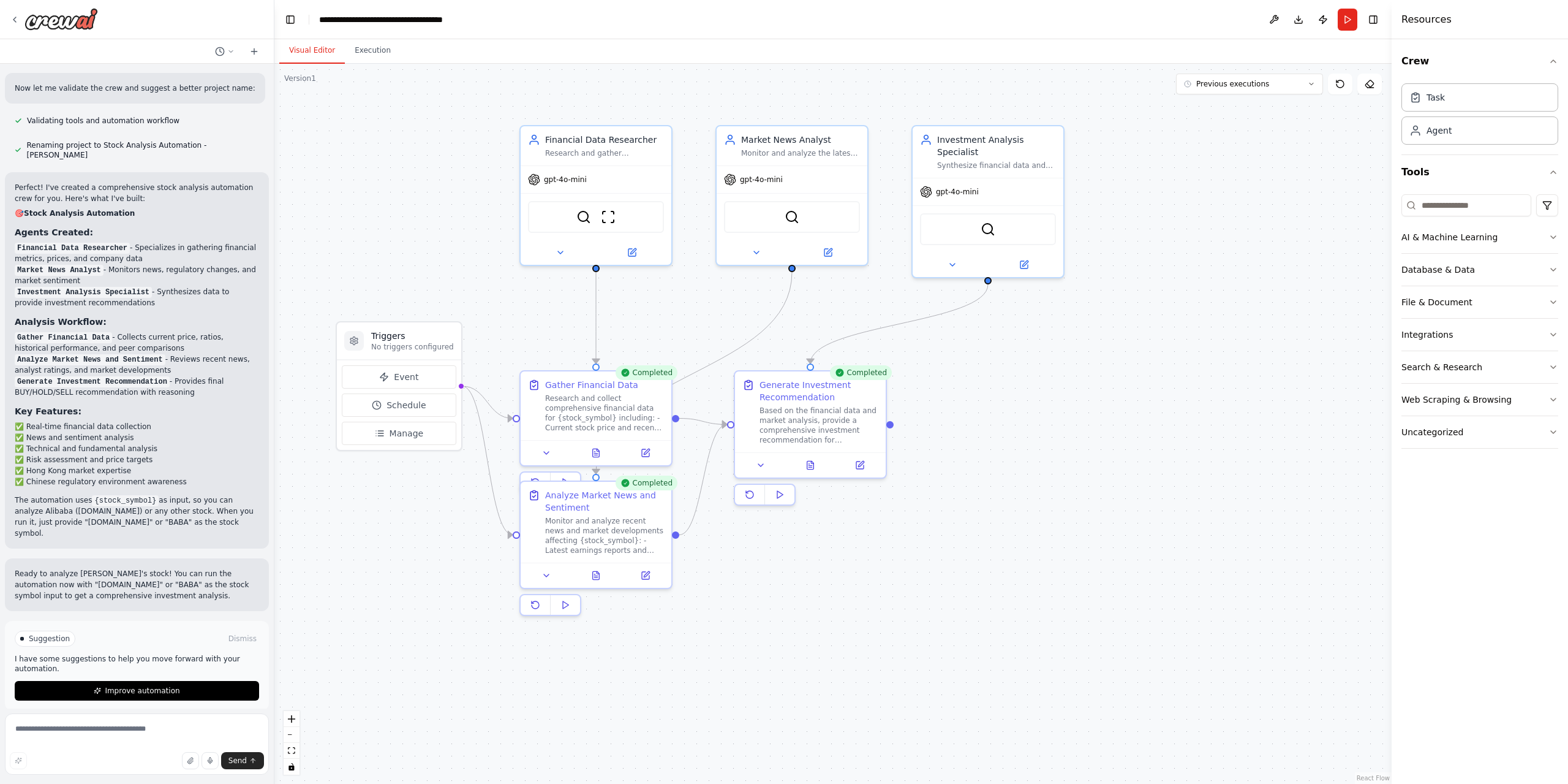
click at [301, 57] on button "Visual Editor" at bounding box center [312, 51] width 65 height 26
click at [563, 400] on div "Research and collect comprehensive financial data for {stock_symbol} including:…" at bounding box center [605, 411] width 119 height 39
click at [541, 450] on button at bounding box center [547, 450] width 42 height 14
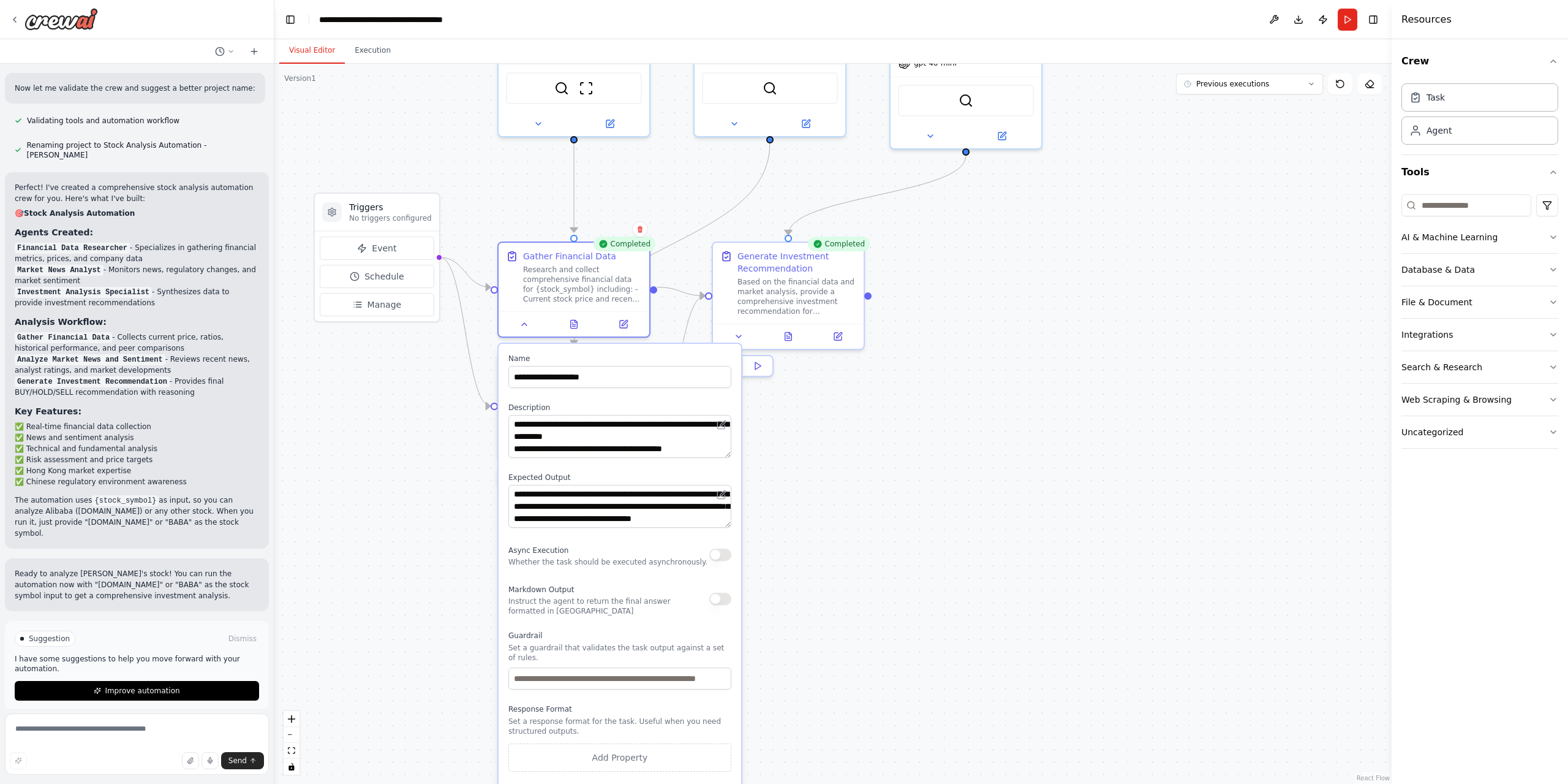
drag, startPoint x: 863, startPoint y: 584, endPoint x: 850, endPoint y: 406, distance: 178.5
click at [850, 406] on div ".deletable-edge-delete-btn { width: 20px; height: 20px; border: 0px solid #ffff…" at bounding box center [833, 424] width 1118 height 720
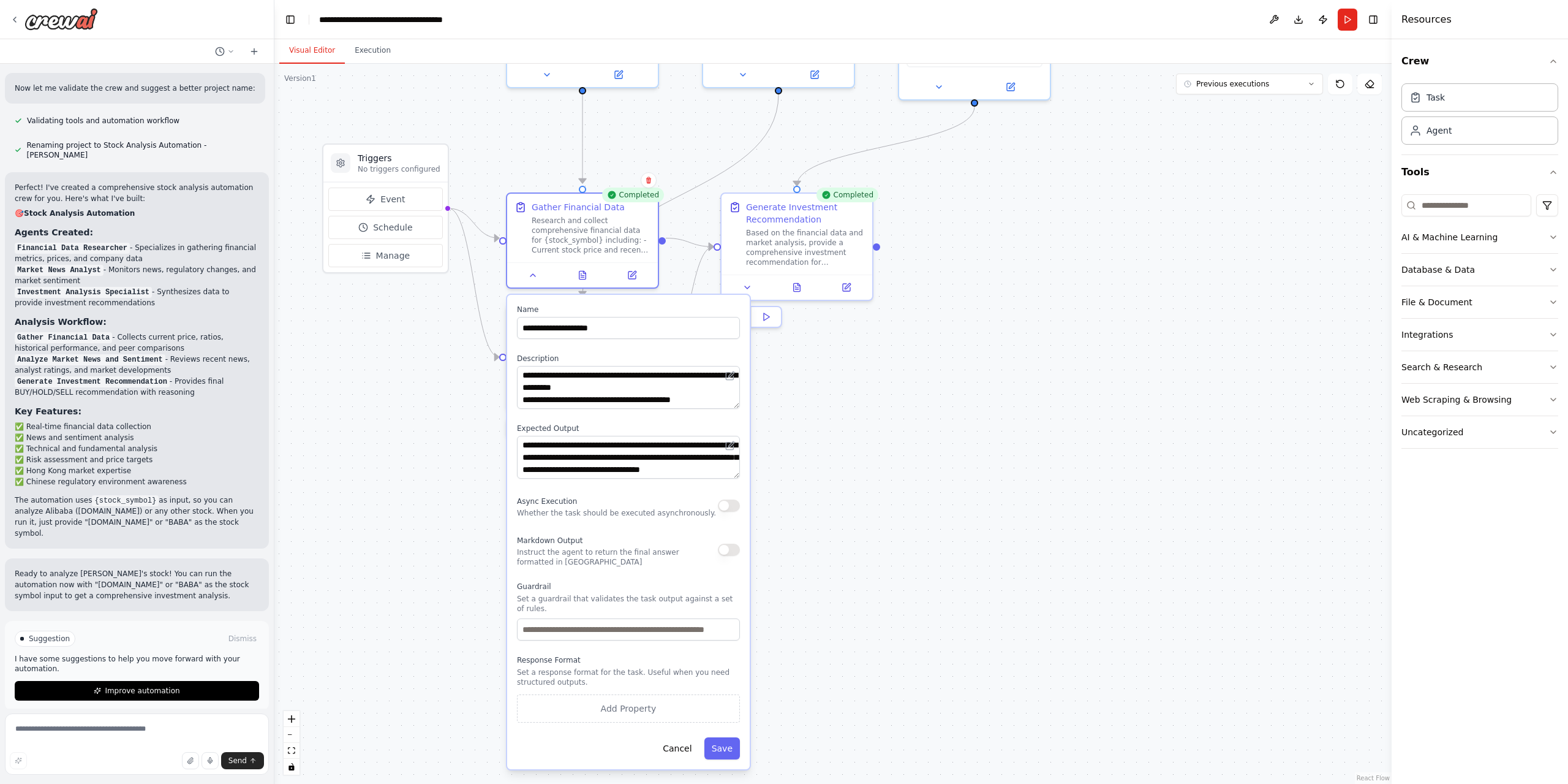
click at [682, 202] on div ".deletable-edge-delete-btn { width: 20px; height: 20px; border: 0px solid #ffff…" at bounding box center [833, 424] width 1118 height 720
click at [564, 349] on div "Monitor and analyze recent news and market developments affecting {stock_symbol…" at bounding box center [591, 355] width 119 height 39
click at [556, 328] on div "Analyze Market News and Sentiment" at bounding box center [591, 321] width 119 height 25
click at [534, 405] on div at bounding box center [582, 395] width 151 height 25
click at [534, 391] on icon at bounding box center [533, 396] width 10 height 10
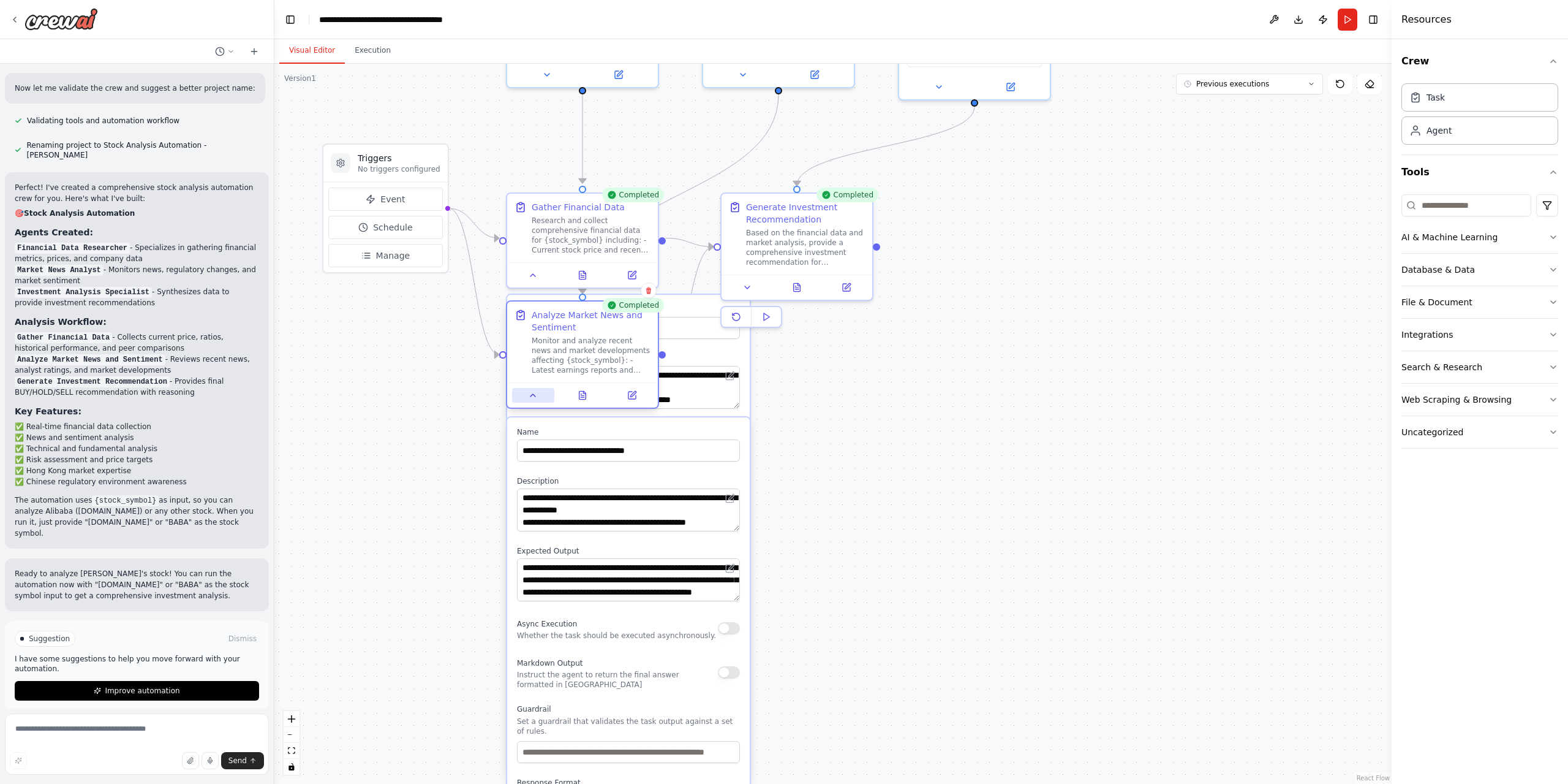
click at [533, 397] on icon at bounding box center [533, 396] width 10 height 10
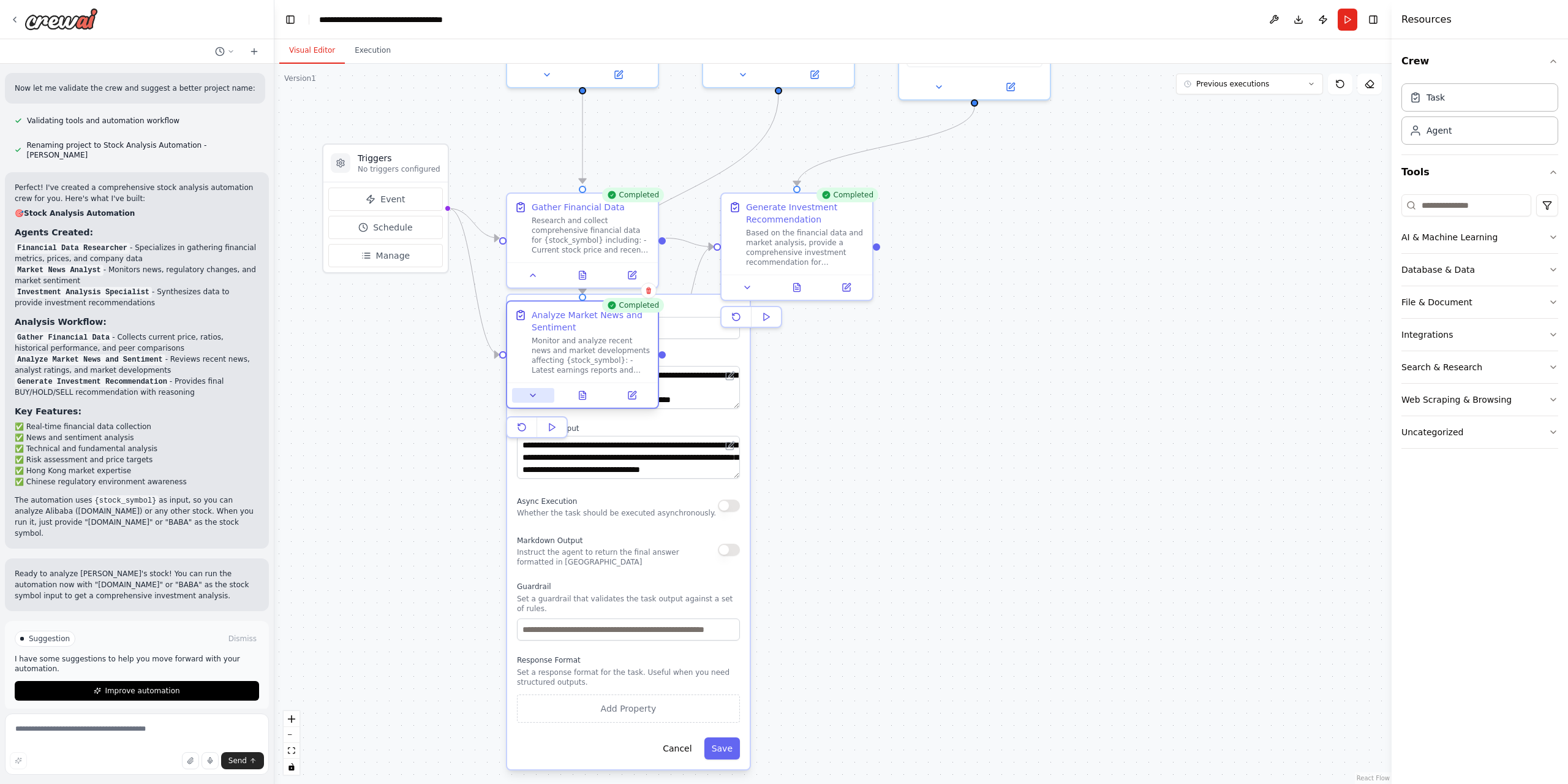
click at [532, 397] on icon at bounding box center [533, 396] width 10 height 10
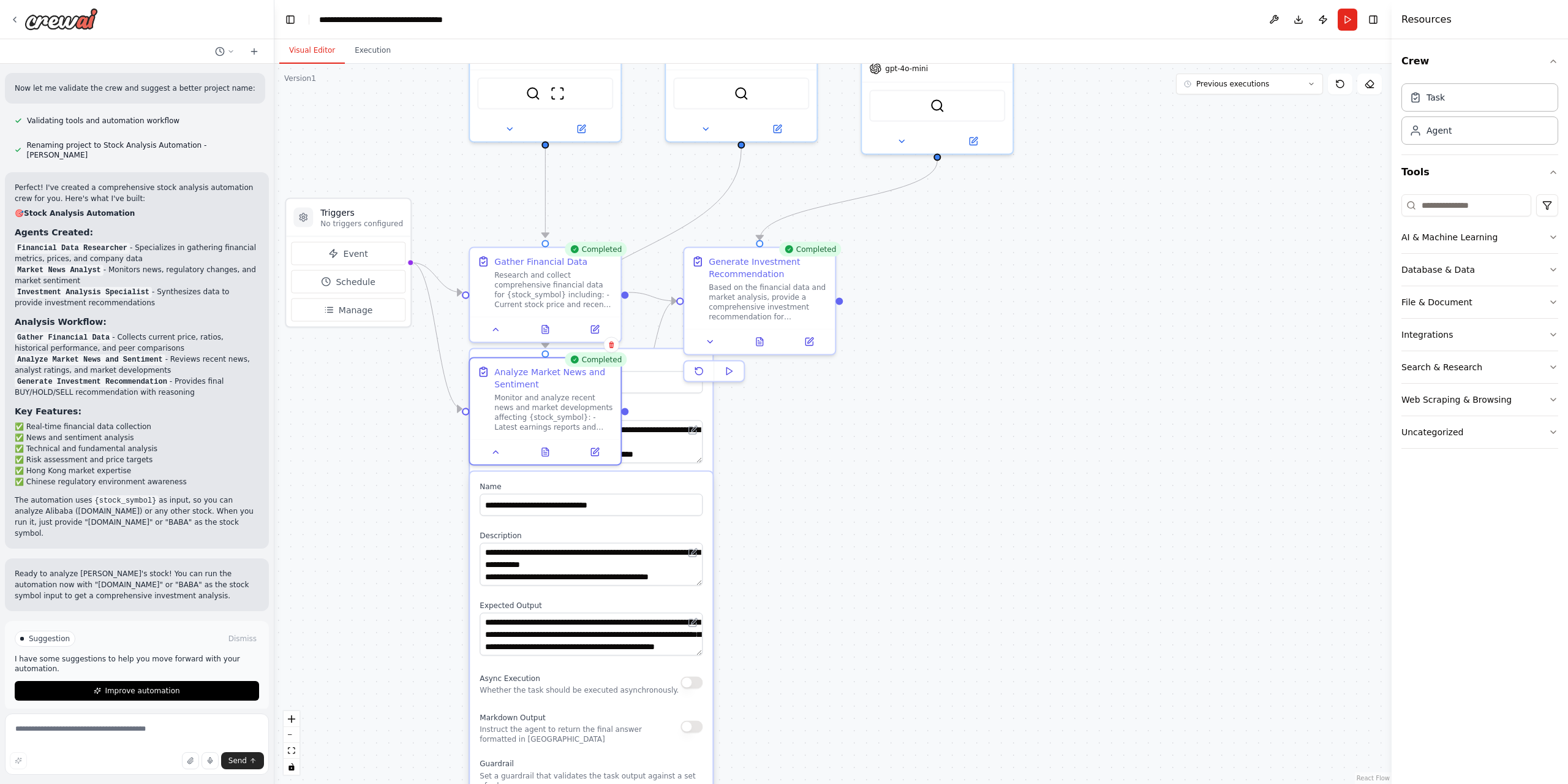
drag, startPoint x: 648, startPoint y: 191, endPoint x: 729, endPoint y: 328, distance: 159.2
click at [725, 325] on div ".deletable-edge-delete-btn { width: 20px; height: 20px; border: 0px solid #ffff…" at bounding box center [833, 424] width 1118 height 720
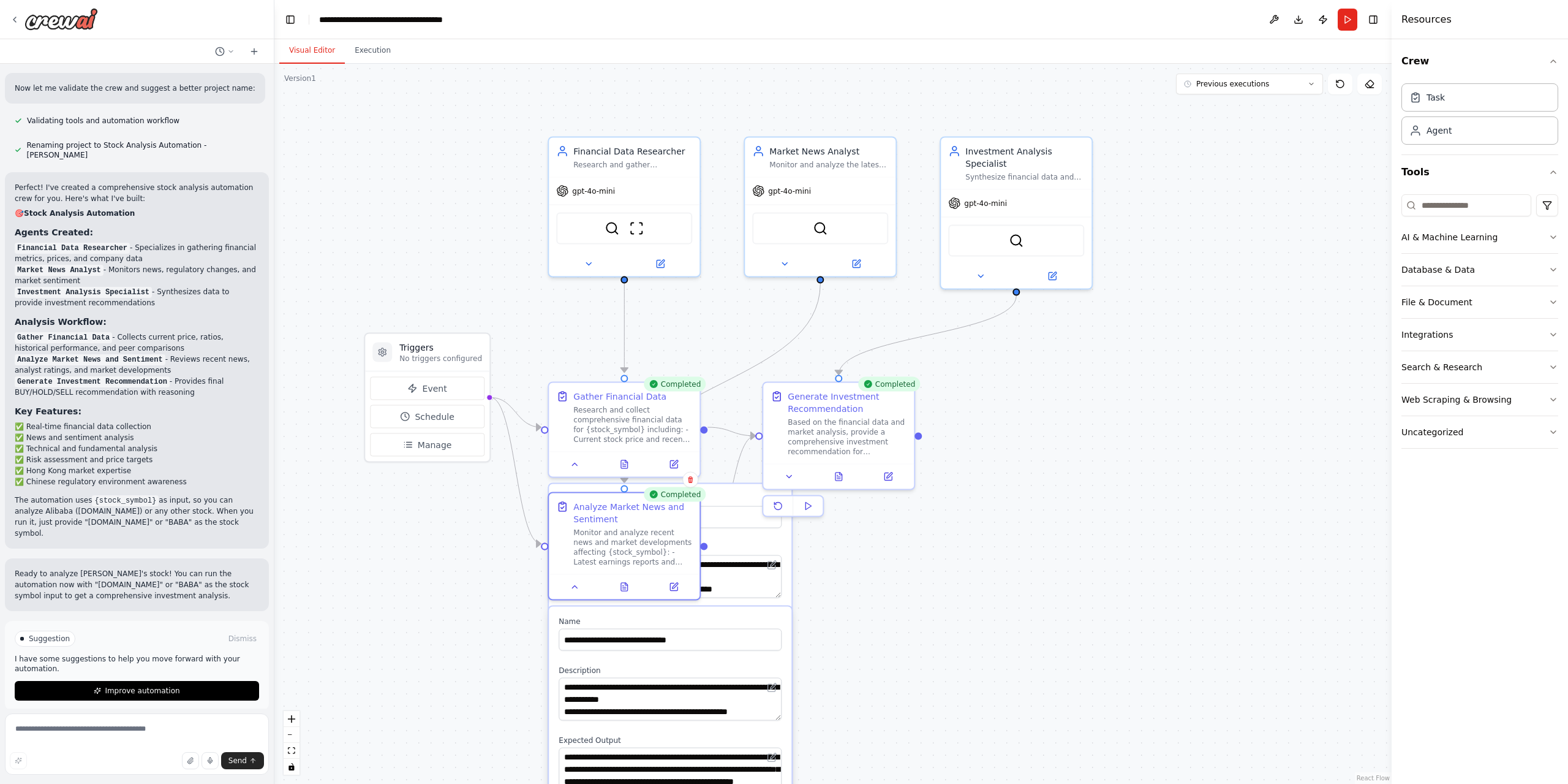
click at [734, 331] on div ".deletable-edge-delete-btn { width: 20px; height: 20px; border: 0px solid #ffff…" at bounding box center [833, 424] width 1118 height 720
click at [653, 168] on div "Financial Data Researcher Research and gather comprehensive financial data abou…" at bounding box center [625, 155] width 151 height 39
click at [651, 168] on div "Financial Data Researcher Research and gather comprehensive financial data abou…" at bounding box center [625, 155] width 151 height 39
click at [583, 262] on button at bounding box center [589, 262] width 70 height 14
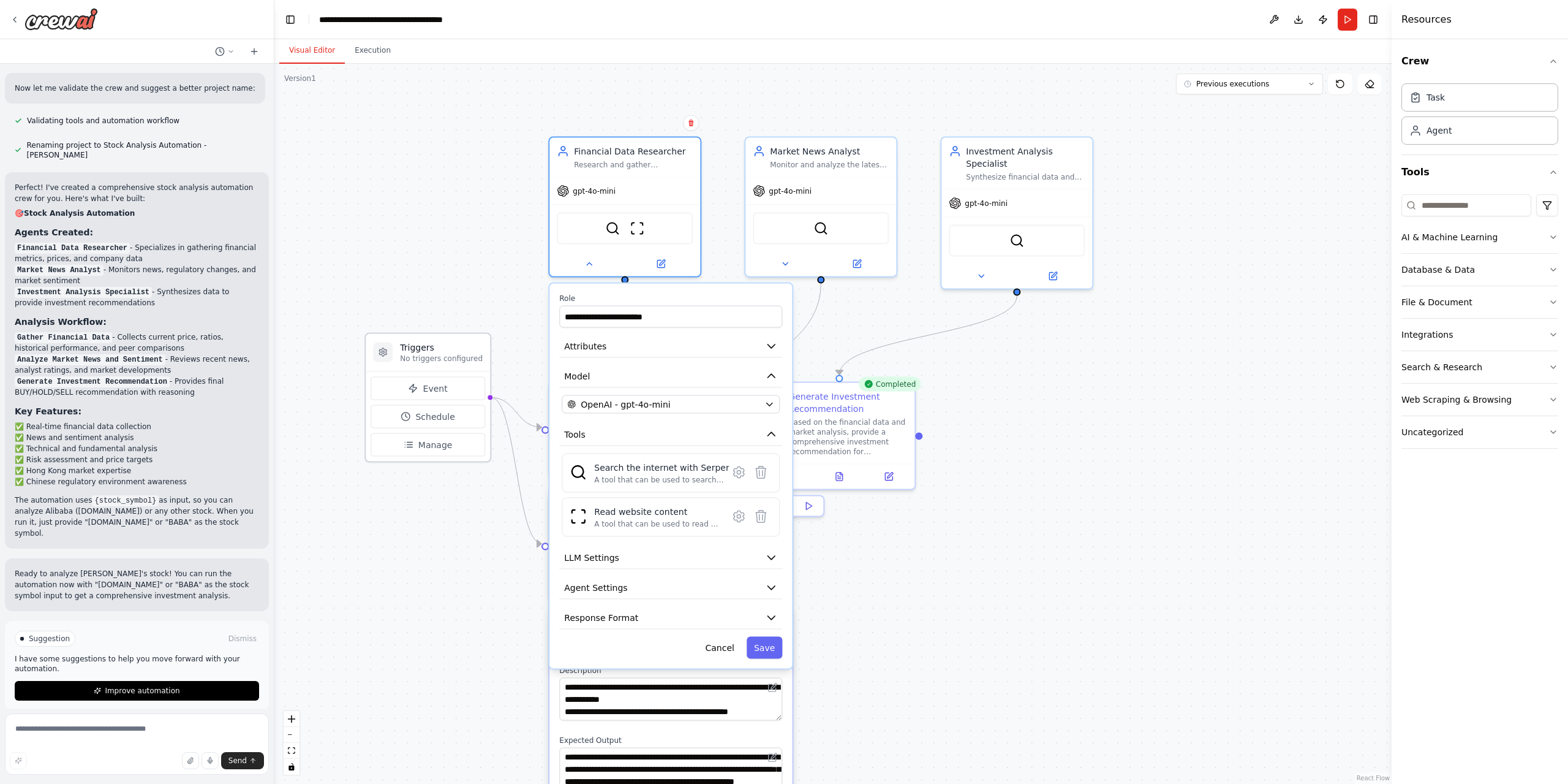
click at [442, 358] on p "No triggers configured" at bounding box center [441, 359] width 83 height 10
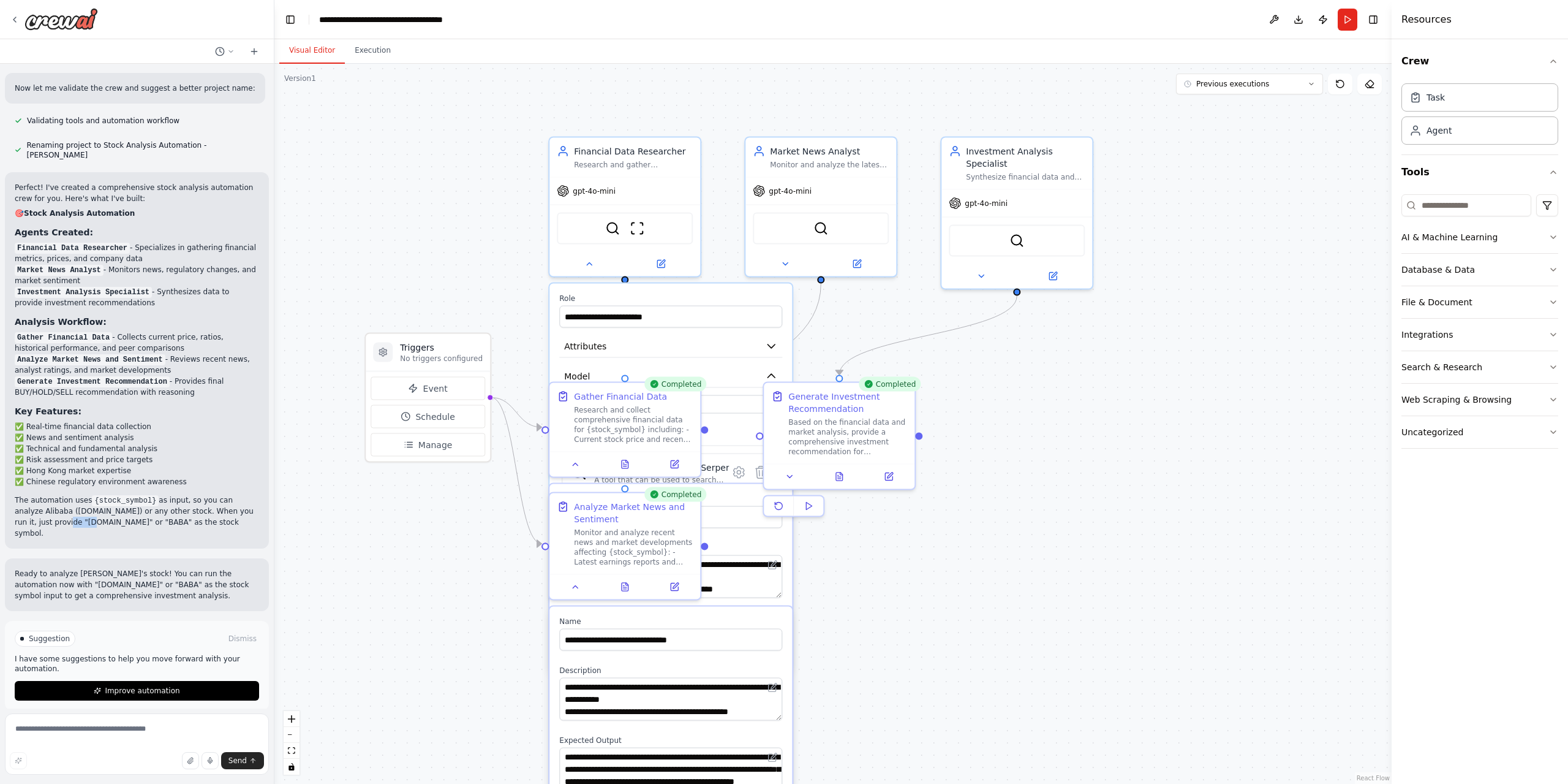
drag, startPoint x: 60, startPoint y: 525, endPoint x: 71, endPoint y: 526, distance: 11.0
click at [74, 526] on p "The automation uses {stock_symbol} as input, so you can analyze Alibaba (9988.H…" at bounding box center [136, 516] width 244 height 44
click at [70, 524] on p "The automation uses {stock_symbol} as input, so you can analyze Alibaba (9988.H…" at bounding box center [136, 516] width 244 height 44
drag, startPoint x: 74, startPoint y: 522, endPoint x: 49, endPoint y: 525, distance: 25.2
click at [49, 525] on p "The automation uses {stock_symbol} as input, so you can analyze Alibaba (9988.H…" at bounding box center [136, 516] width 244 height 44
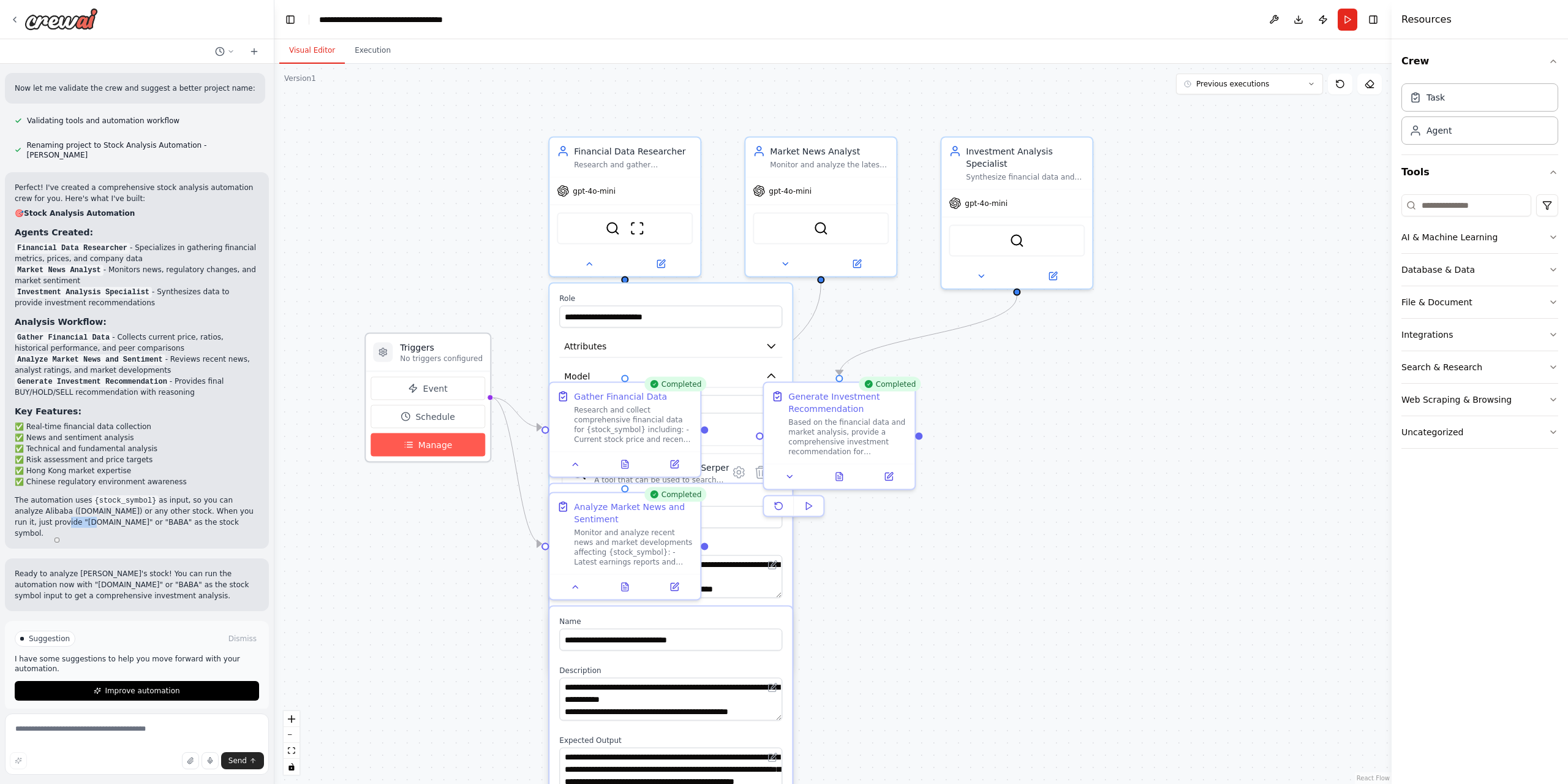
copy p "9988.HK"
click at [1340, 27] on button "Run" at bounding box center [1347, 20] width 20 height 22
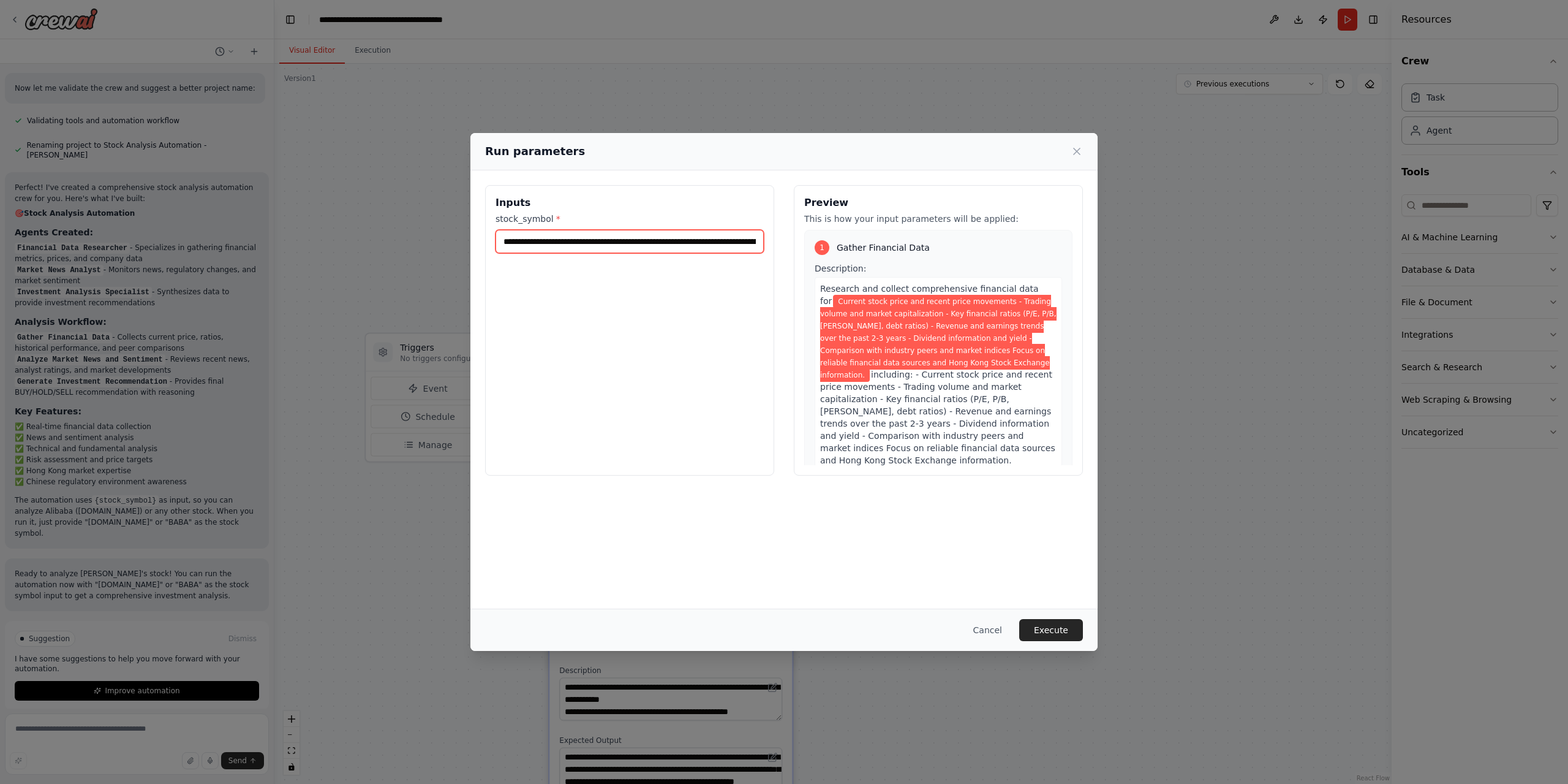
drag, startPoint x: 667, startPoint y: 236, endPoint x: 666, endPoint y: 244, distance: 8.1
click at [666, 240] on input "**********" at bounding box center [629, 241] width 268 height 23
click at [667, 243] on input "**********" at bounding box center [629, 241] width 268 height 23
paste input "text"
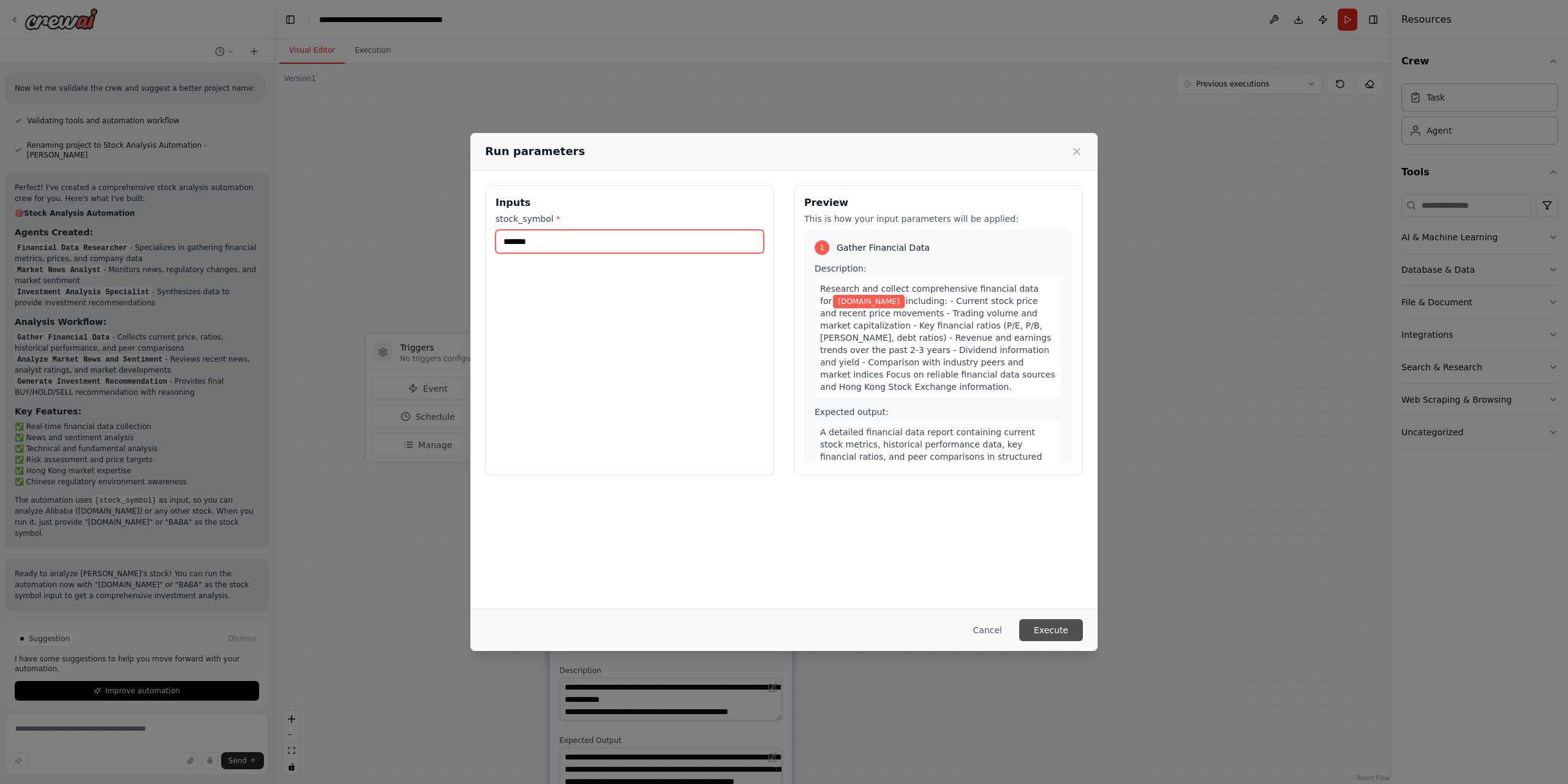
type input "*******"
click at [1062, 619] on button "Execute" at bounding box center [1051, 630] width 64 height 22
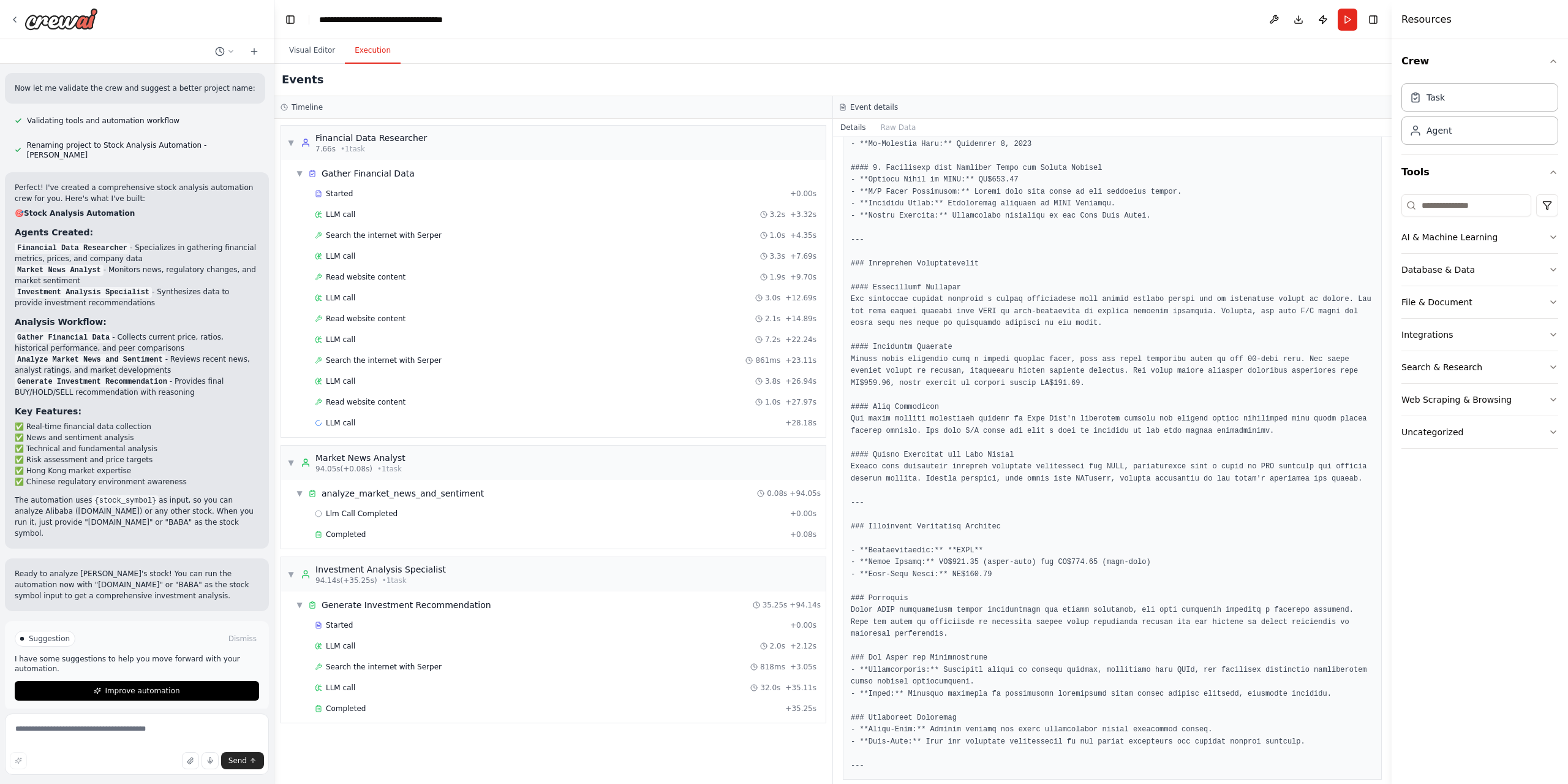
scroll to position [662, 0]
click at [550, 705] on div "Completed" at bounding box center [548, 709] width 466 height 10
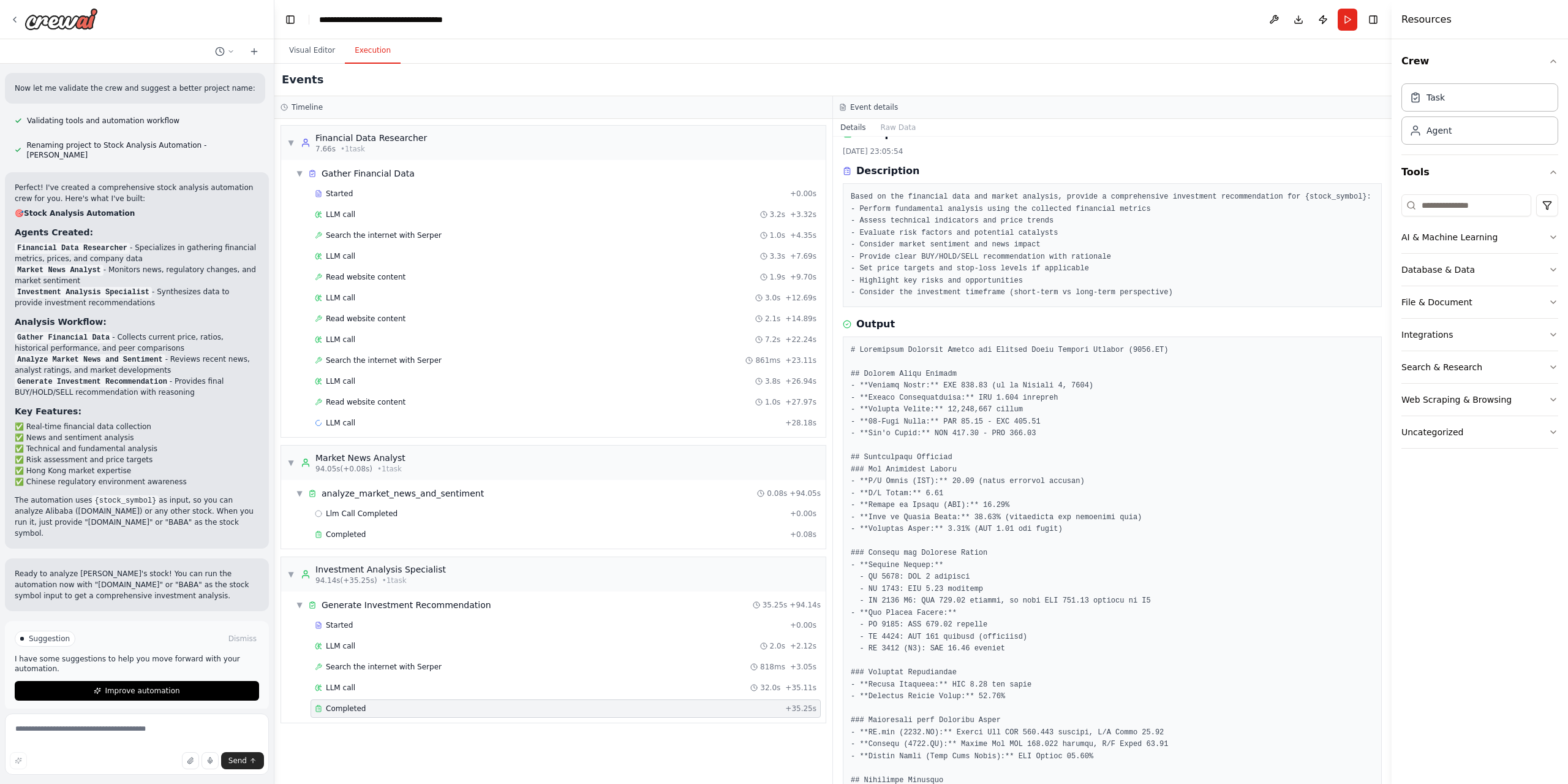
scroll to position [0, 0]
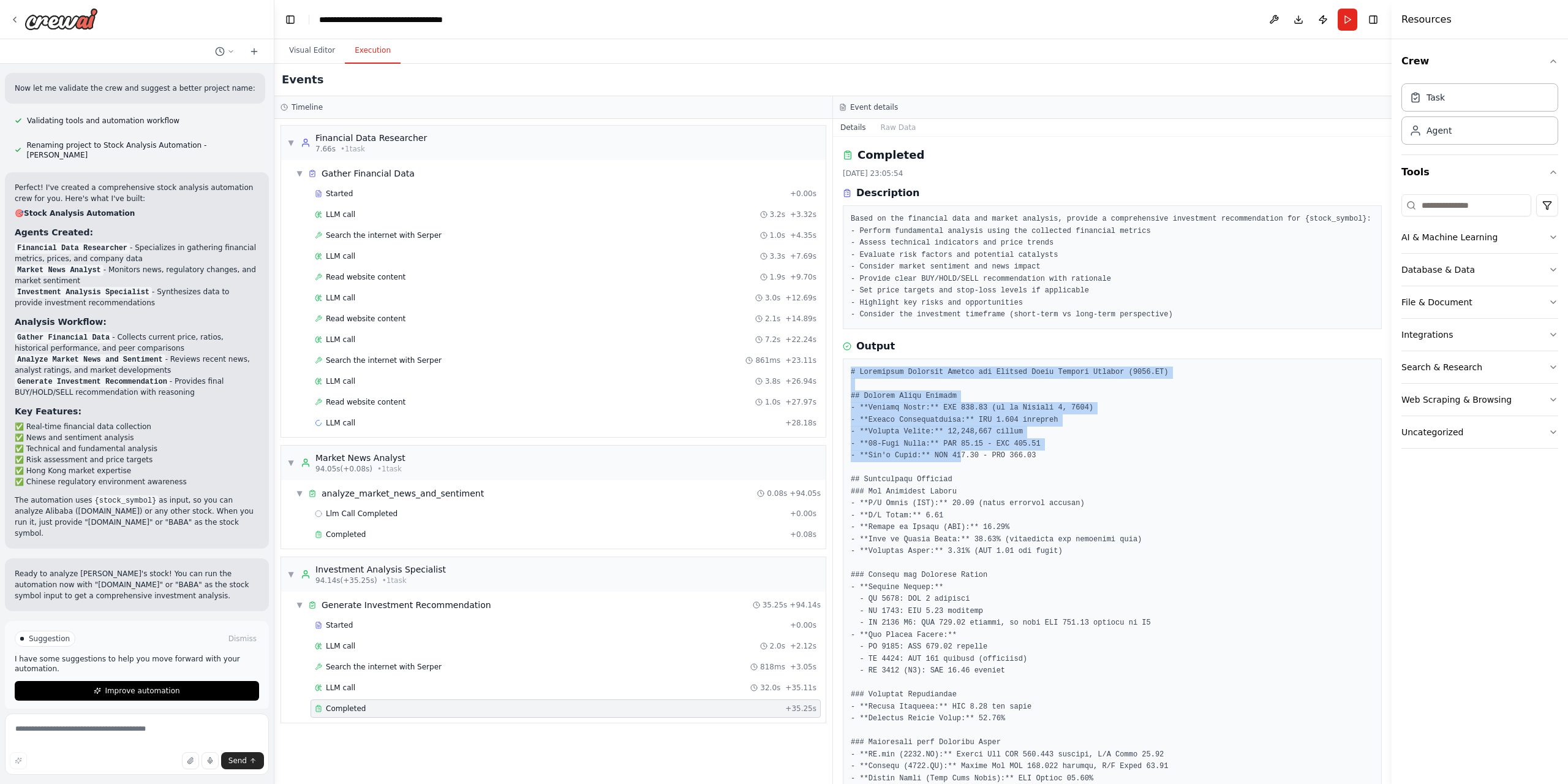
drag, startPoint x: 844, startPoint y: 370, endPoint x: 976, endPoint y: 485, distance: 175.1
click at [965, 470] on div "Completed 2025/10/7 23:05:54 Description Based on the financial data and market…" at bounding box center [1112, 460] width 558 height 647
click at [989, 506] on html "帮我分析阿里巴巴港股股票趋势,是否应该买入 ▶ Thought process I'm specifically designed to help with …" at bounding box center [784, 392] width 1568 height 784
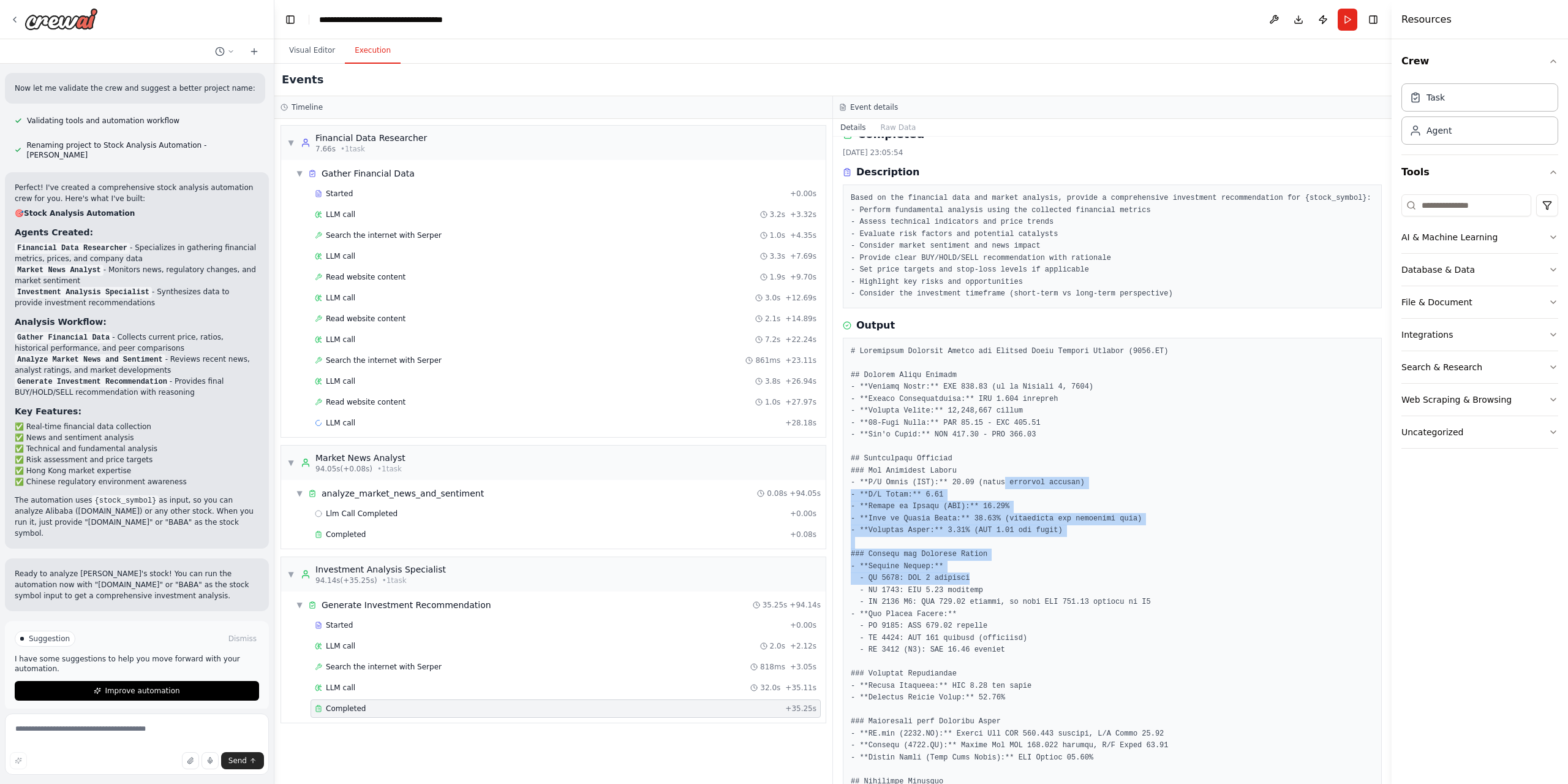
scroll to position [122, 0]
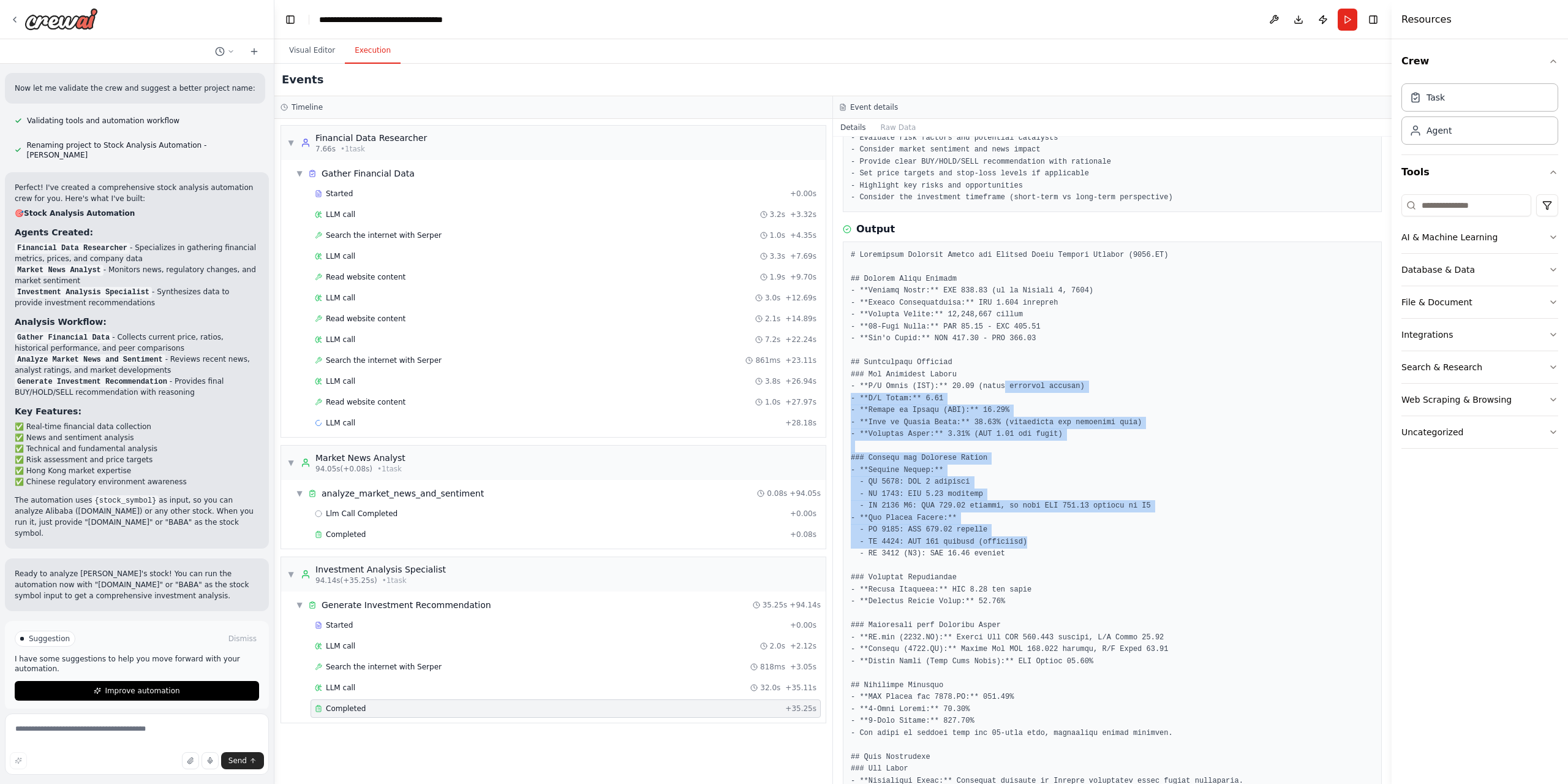
drag, startPoint x: 991, startPoint y: 509, endPoint x: 1009, endPoint y: 525, distance: 24.1
click at [1017, 535] on pre at bounding box center [1112, 751] width 523 height 1004
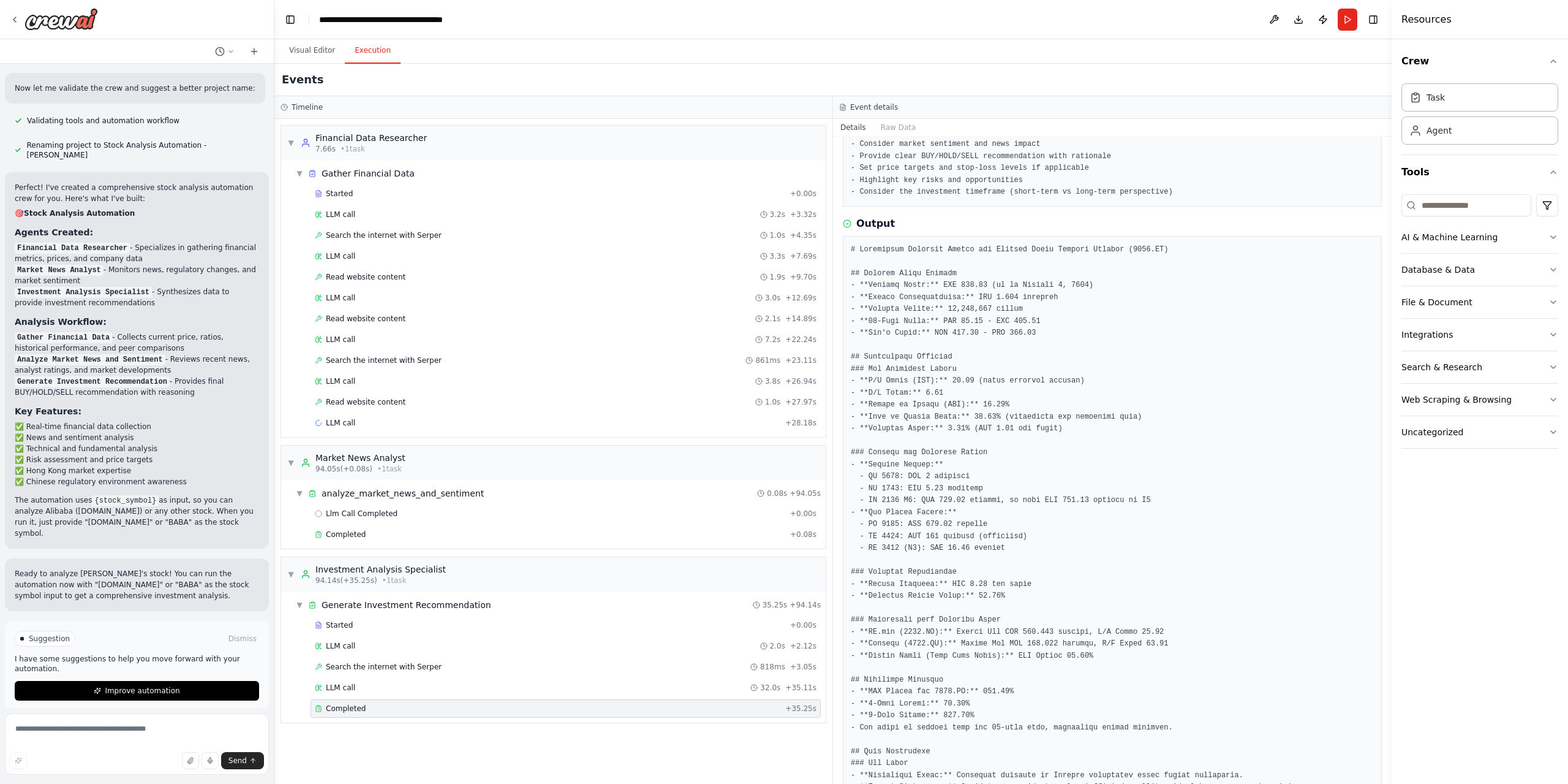
click at [846, 254] on div at bounding box center [1112, 746] width 539 height 1019
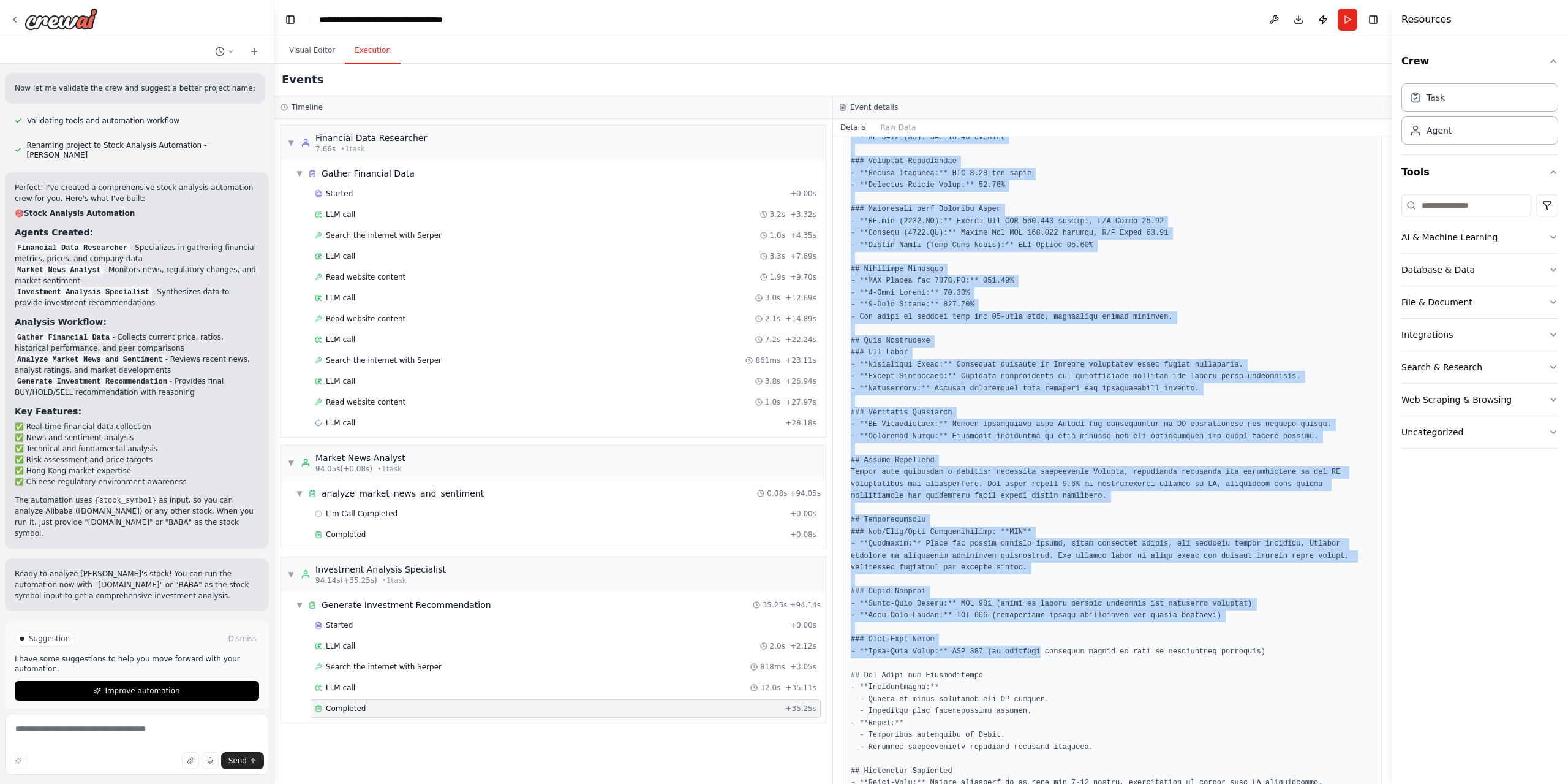
scroll to position [614, 0]
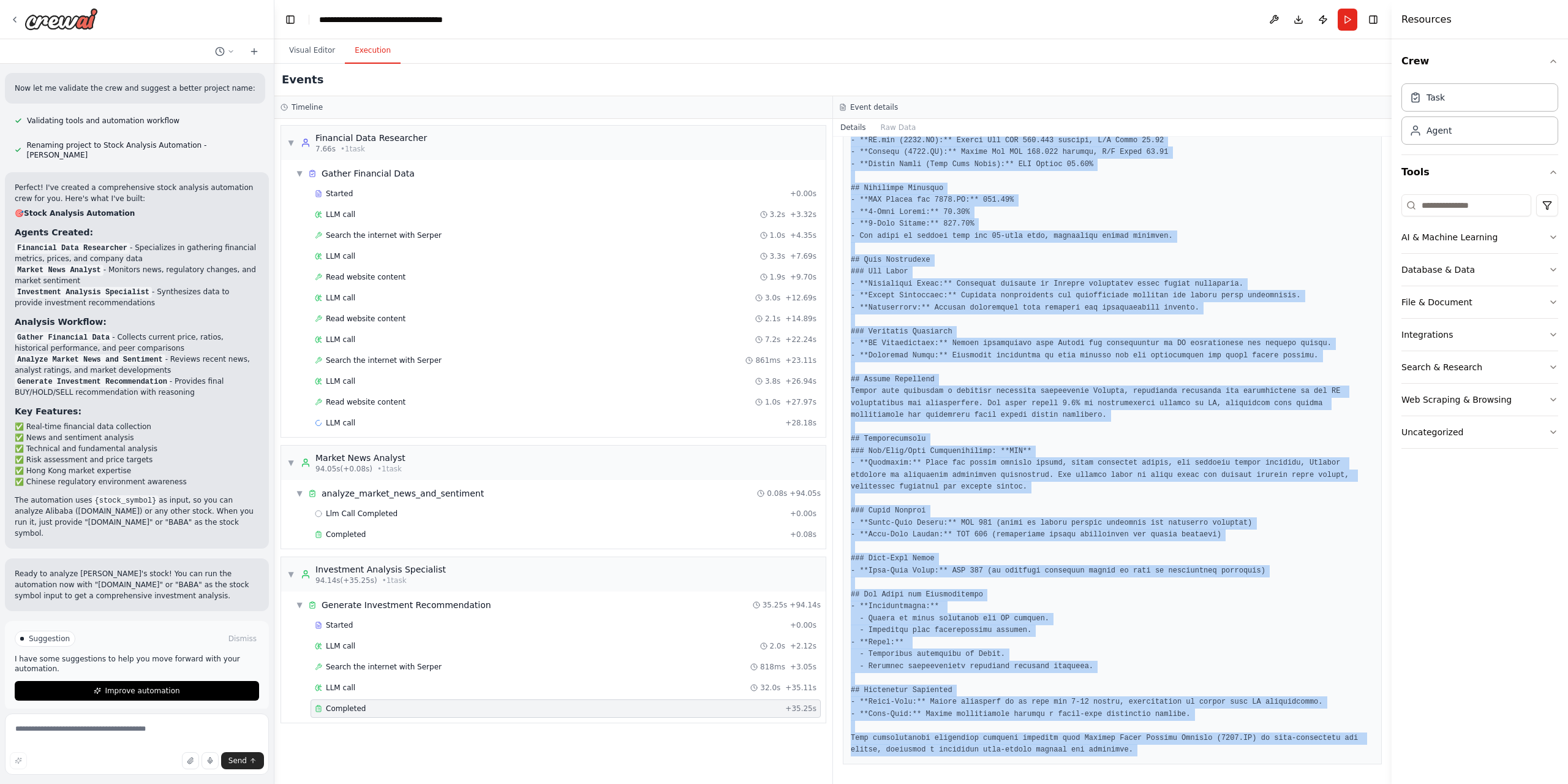
drag, startPoint x: 846, startPoint y: 254, endPoint x: 1084, endPoint y: 771, distance: 569.2
click at [1084, 771] on div "Completed 2025/10/7 23:05:54 Description Based on the financial data and market…" at bounding box center [1112, 460] width 558 height 647
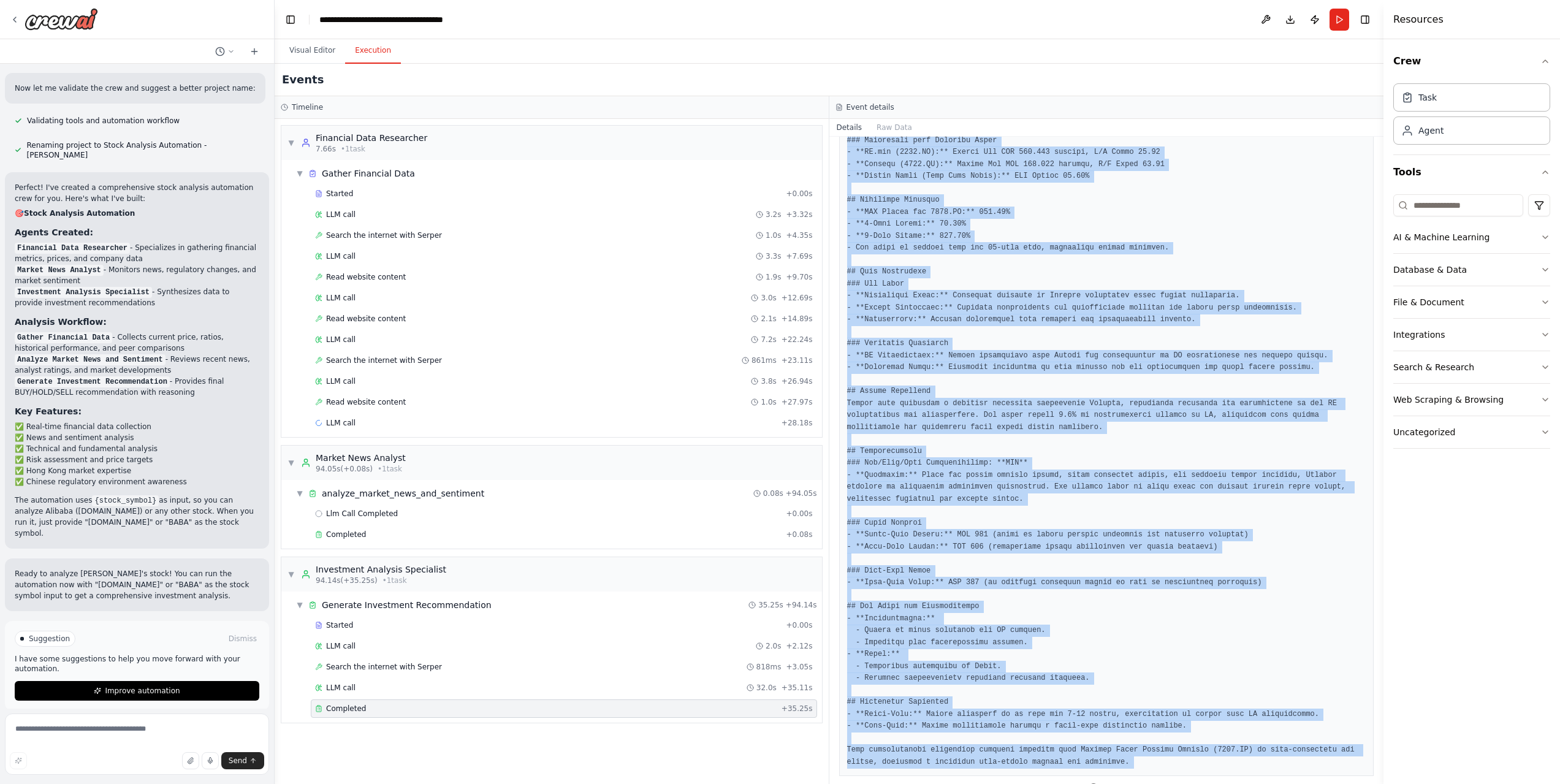
copy pre "# Investment Analysis Report for Alibaba Group Holding Limited (9988.HK) ## Cur…"
